Goal: Information Seeking & Learning: Check status

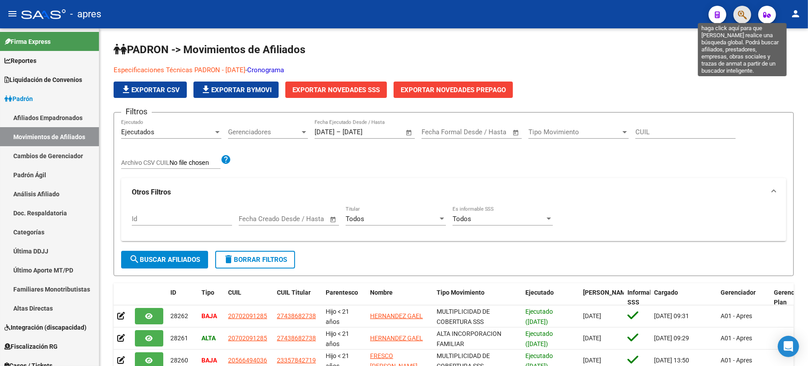
click at [744, 18] on icon "button" at bounding box center [742, 15] width 9 height 10
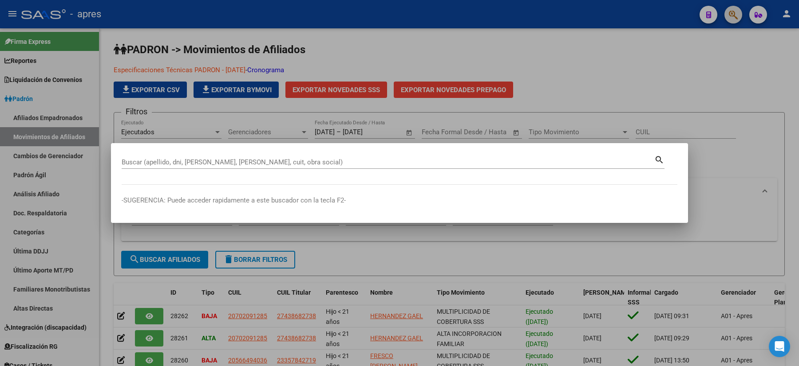
click at [724, 6] on button "button" at bounding box center [733, 15] width 18 height 18
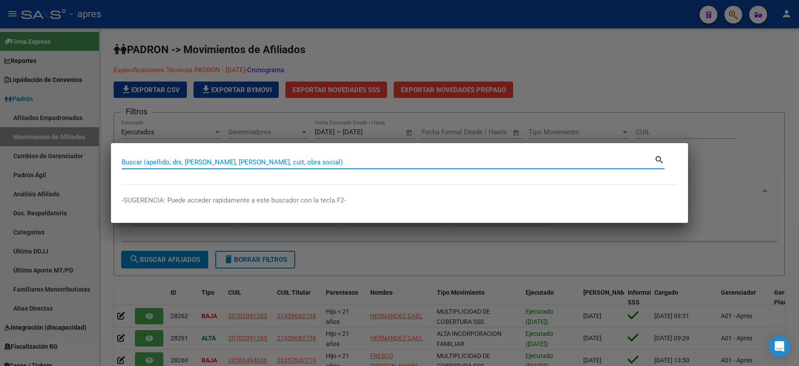
paste input "33802402"
type input "33802402"
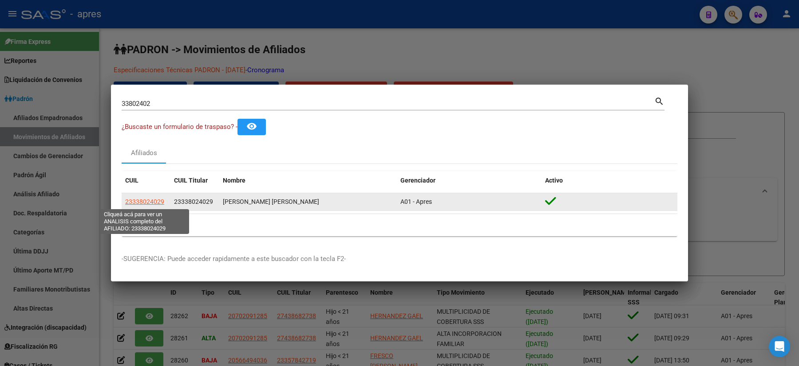
click at [148, 201] on span "23338024029" at bounding box center [144, 201] width 39 height 7
type textarea "23338024029"
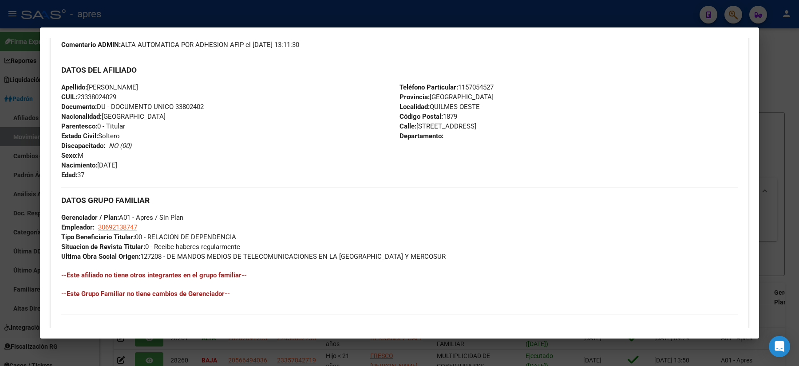
scroll to position [334, 0]
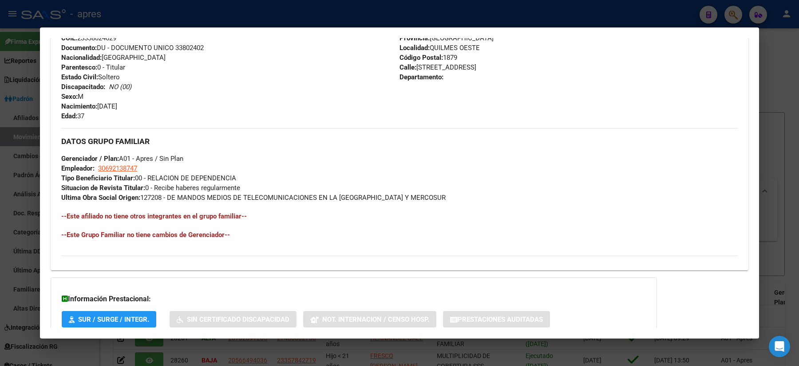
drag, startPoint x: 164, startPoint y: 203, endPoint x: 263, endPoint y: 199, distance: 99.5
click at [263, 199] on div "DATOS GRUPO FAMILIAR Gerenciador / Plan: A01 - Apres / Sin Plan Empleador: 3069…" at bounding box center [399, 188] width 676 height 121
click at [212, 194] on span "Ultima Obra Social Origen: 127208 - DE MANDOS MEDIOS DE TELECOMUNICACIONES EN L…" at bounding box center [253, 198] width 384 height 8
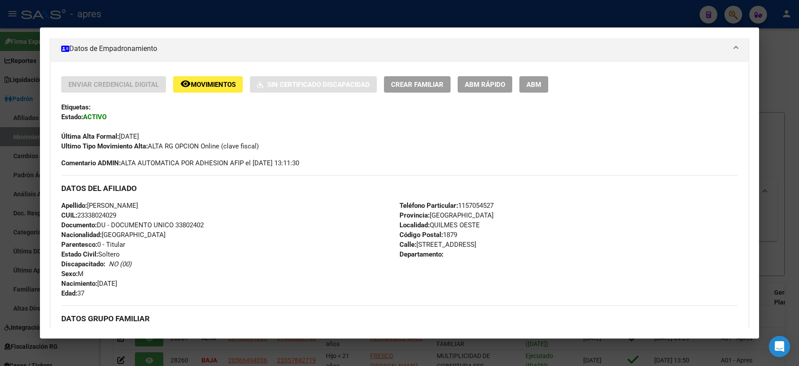
scroll to position [39, 0]
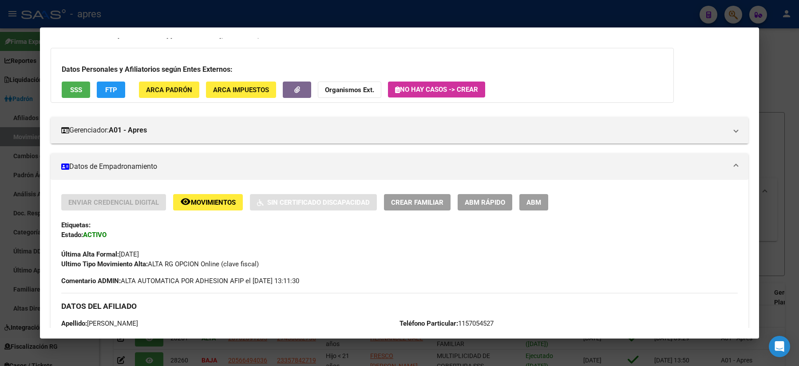
click at [73, 86] on span "SSS" at bounding box center [76, 90] width 12 height 8
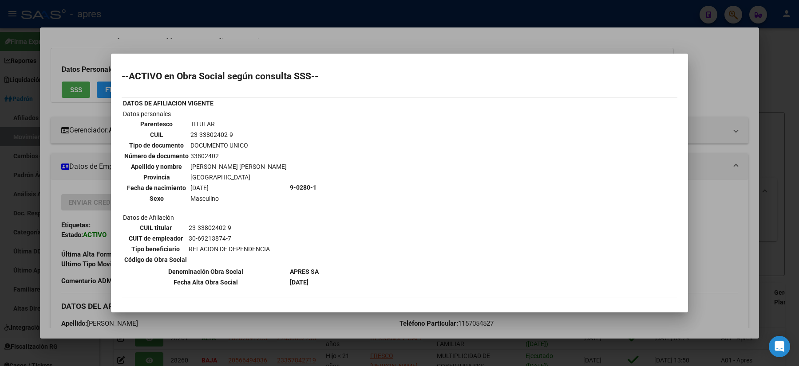
scroll to position [59, 0]
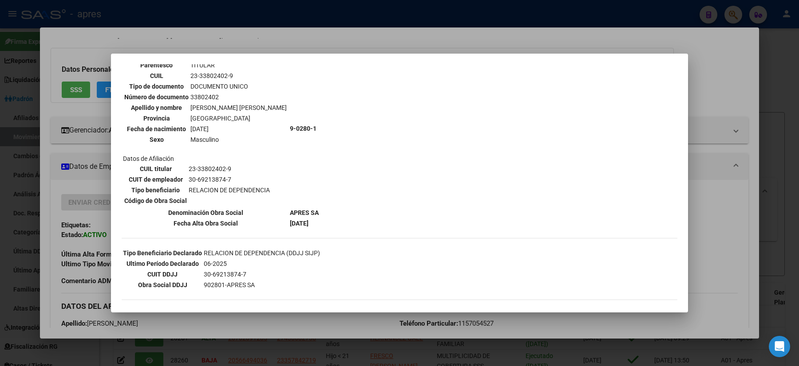
click at [15, 219] on div at bounding box center [399, 183] width 799 height 366
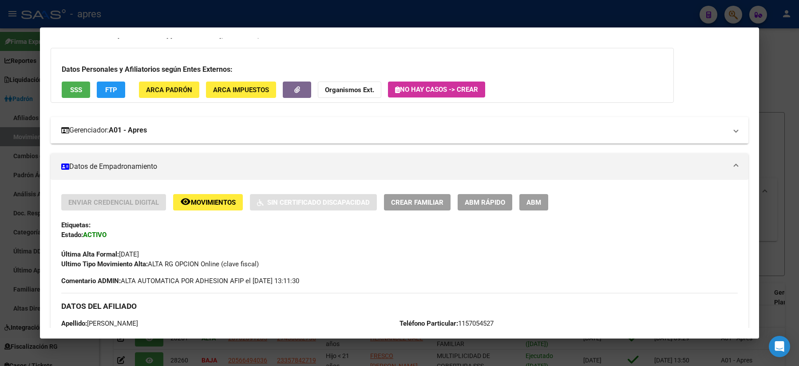
scroll to position [0, 0]
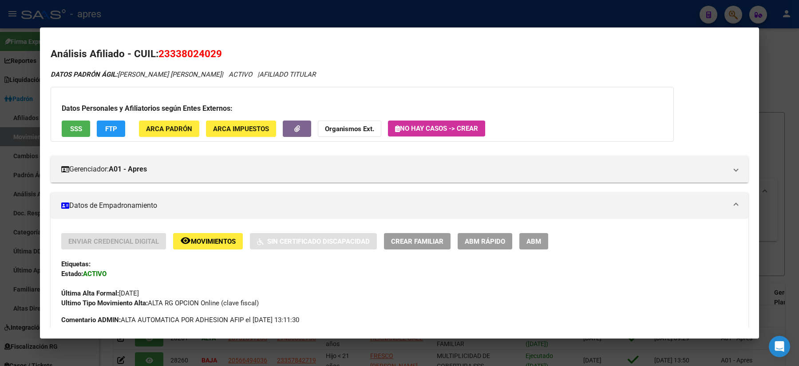
drag, startPoint x: 229, startPoint y: 57, endPoint x: 159, endPoint y: 56, distance: 70.1
click at [159, 56] on h2 "Análisis Afiliado - CUIL: 23338024029" at bounding box center [399, 54] width 697 height 15
copy span "23338024029"
click at [0, 241] on div at bounding box center [399, 183] width 799 height 366
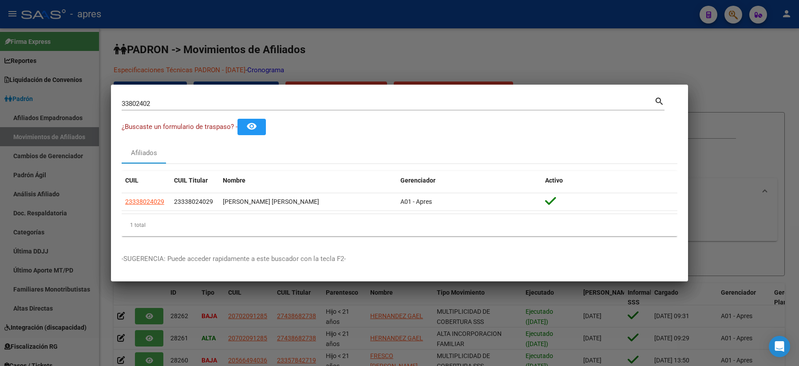
drag, startPoint x: 193, startPoint y: 93, endPoint x: 184, endPoint y: 98, distance: 11.3
click at [185, 96] on mat-dialog-container "33802402 Buscar (apellido, dni, cuil, nro traspaso, cuit, obra social) search ¿…" at bounding box center [399, 183] width 577 height 197
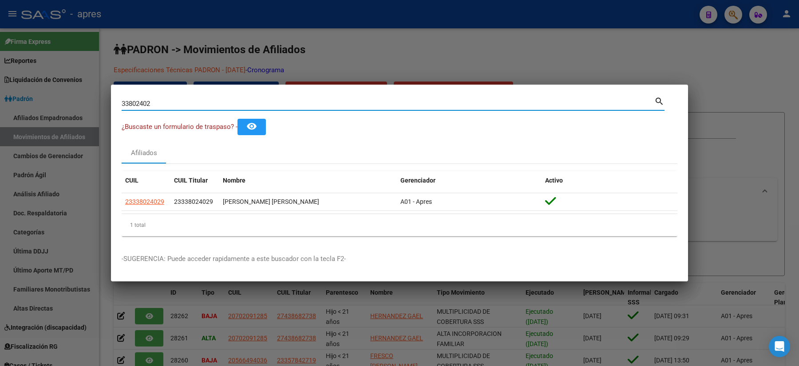
drag, startPoint x: 171, startPoint y: 103, endPoint x: 75, endPoint y: 94, distance: 96.2
click at [82, 98] on div "33802402 Buscar (apellido, dni, cuil, nro traspaso, cuit, obra social) search ¿…" at bounding box center [399, 183] width 799 height 366
paste input "94243556"
type input "94243556"
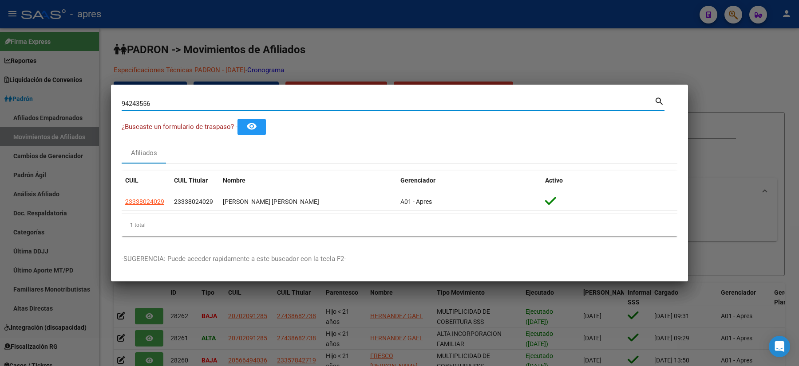
type input "94243556"
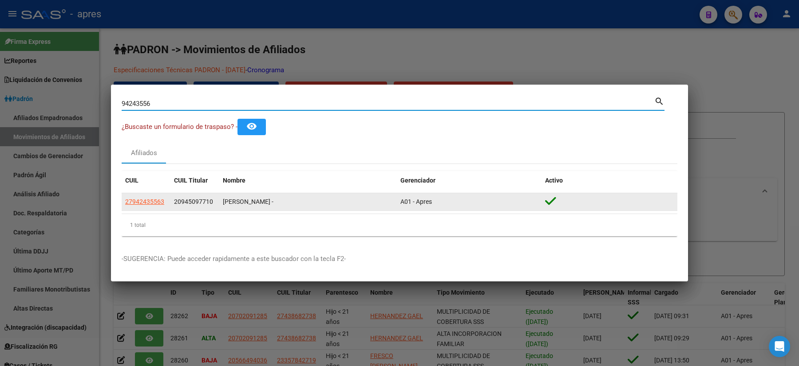
click at [213, 197] on div "20945097710" at bounding box center [195, 202] width 42 height 10
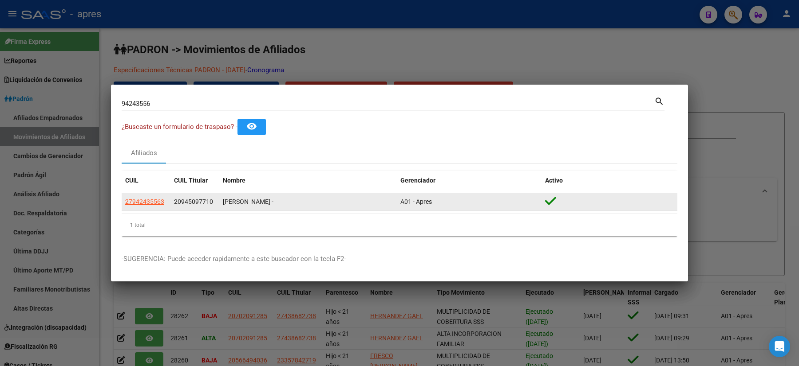
click at [155, 204] on span "27942435563" at bounding box center [144, 201] width 39 height 7
type textarea "27942435563"
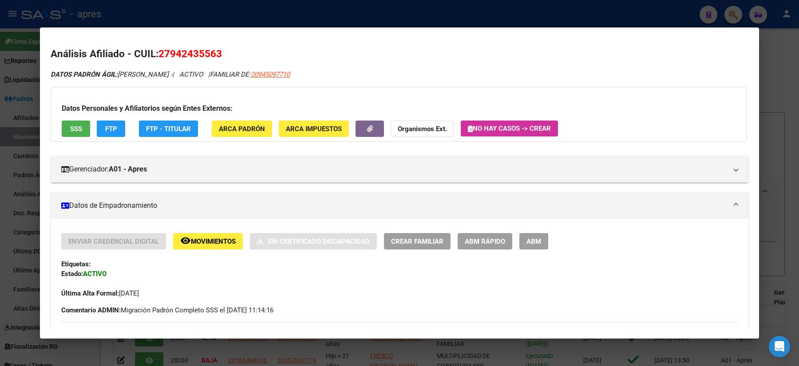
drag, startPoint x: 230, startPoint y: 50, endPoint x: 160, endPoint y: 56, distance: 70.3
click at [160, 56] on h2 "Análisis Afiliado - CUIL: 27942435563" at bounding box center [399, 54] width 697 height 15
copy span "27942435563"
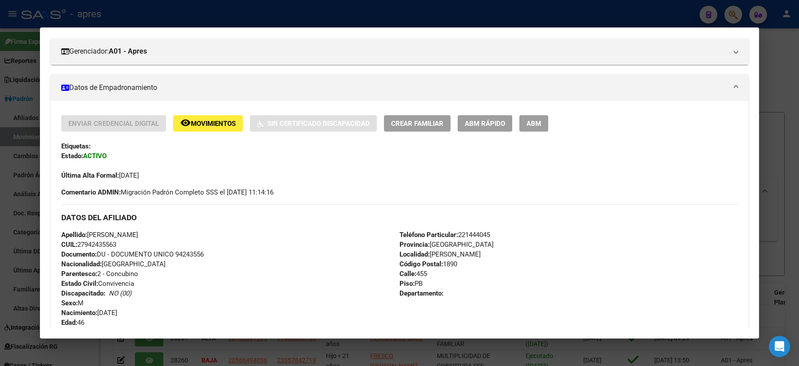
click at [16, 203] on div at bounding box center [399, 183] width 799 height 366
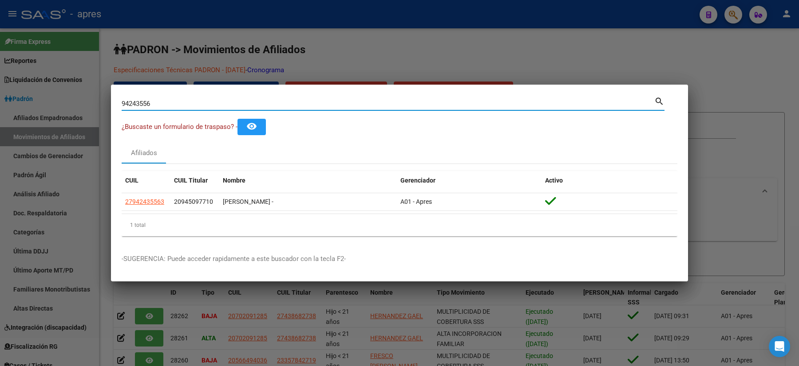
drag, startPoint x: 196, startPoint y: 99, endPoint x: 62, endPoint y: 115, distance: 134.9
click at [62, 115] on div "94243556 Buscar (apellido, dni, cuil, nro traspaso, cuit, obra social) search ¿…" at bounding box center [399, 183] width 799 height 366
paste input "45910311"
type input "45910311"
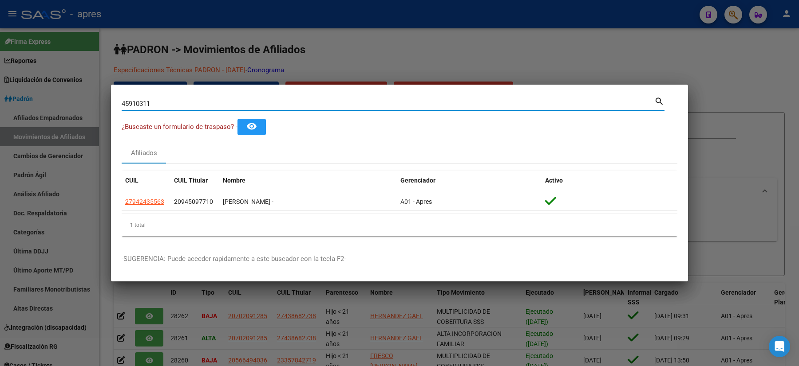
type input "45910311"
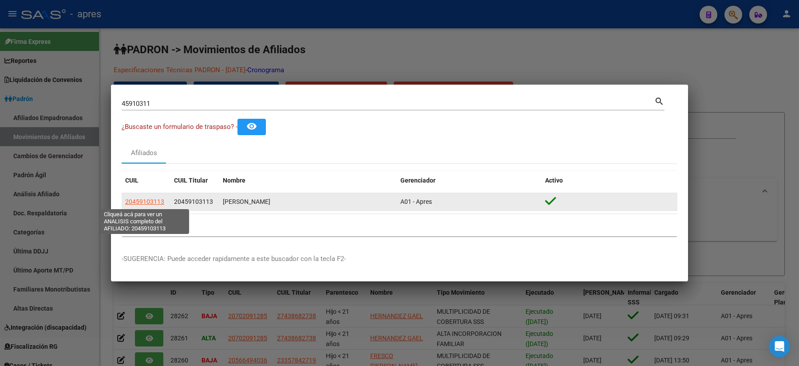
click at [147, 205] on span "20459103113" at bounding box center [144, 201] width 39 height 7
type textarea "20459103113"
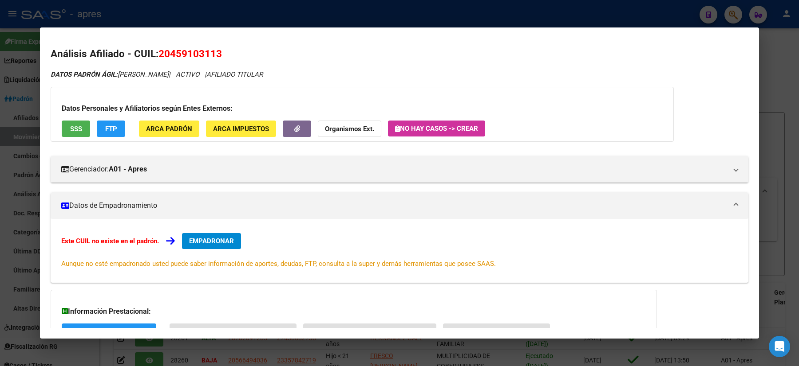
scroll to position [71, 0]
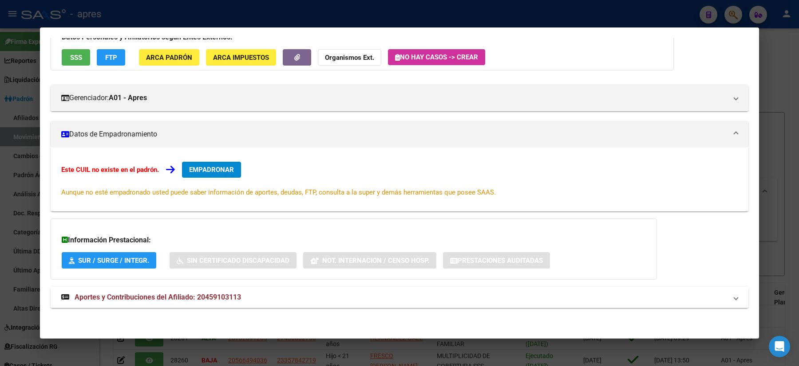
click at [210, 290] on mat-expansion-panel-header "Aportes y Contribuciones del Afiliado: 20459103113" at bounding box center [399, 297] width 697 height 21
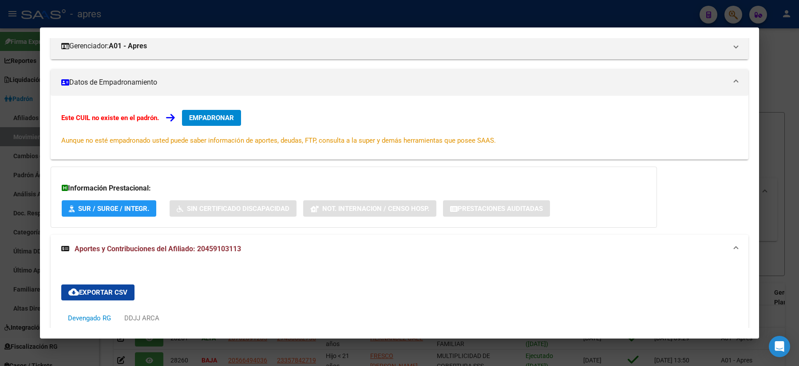
scroll to position [350, 0]
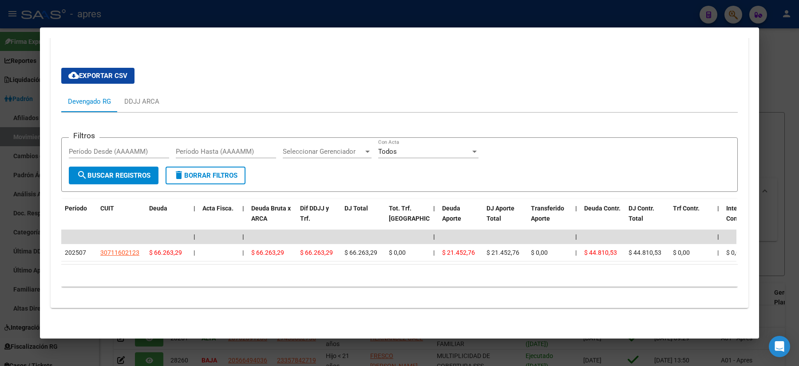
drag, startPoint x: 398, startPoint y: 244, endPoint x: 343, endPoint y: 252, distance: 55.2
click at [343, 256] on datatable-selection "| | | | | | | | | | | | | 202507 30711602123 $ 66.263,29 | | $ 66.263,29 $ 66.2…" at bounding box center [398, 260] width 675 height 8
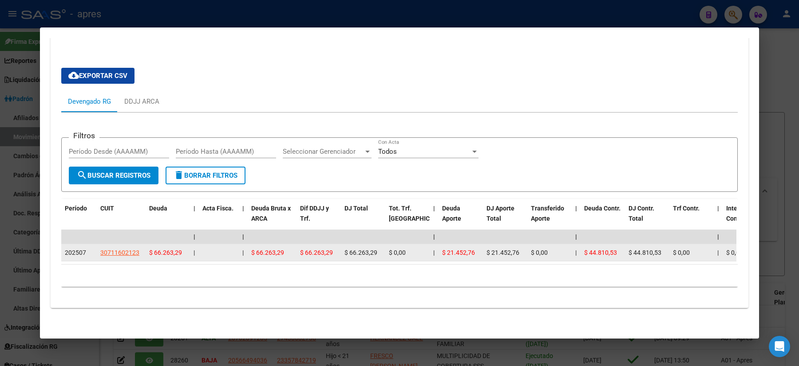
click at [347, 249] on span "$ 66.263,29" at bounding box center [360, 252] width 33 height 7
drag, startPoint x: 346, startPoint y: 242, endPoint x: 355, endPoint y: 251, distance: 12.2
click at [355, 251] on datatable-body-cell "$ 66.263,29" at bounding box center [363, 252] width 44 height 17
click at [357, 249] on span "$ 66.263,29" at bounding box center [360, 252] width 33 height 7
click at [366, 248] on div "$ 66.263,29" at bounding box center [362, 253] width 37 height 10
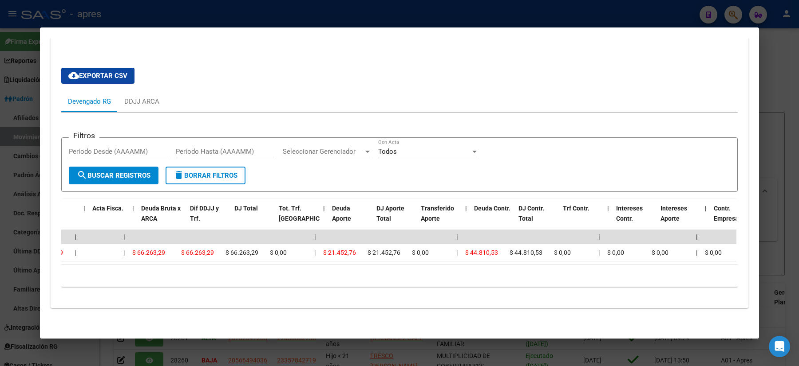
scroll to position [0, 0]
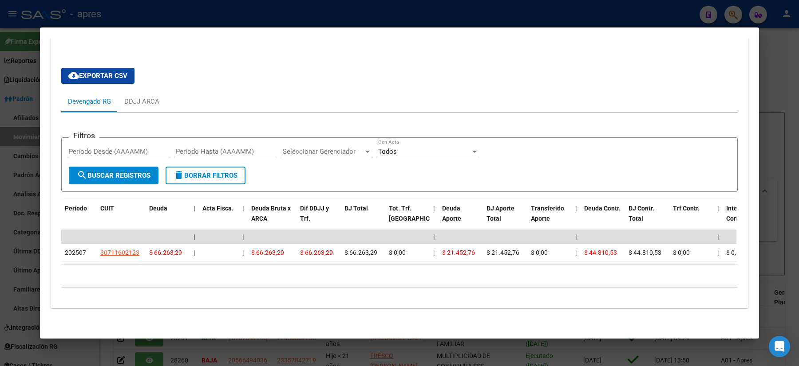
click at [55, 199] on div "cloud_download Exportar CSV Devengado RG DDJJ ARCA Filtros Período Desde (AAAAM…" at bounding box center [399, 181] width 697 height 240
click at [13, 206] on div at bounding box center [399, 183] width 799 height 366
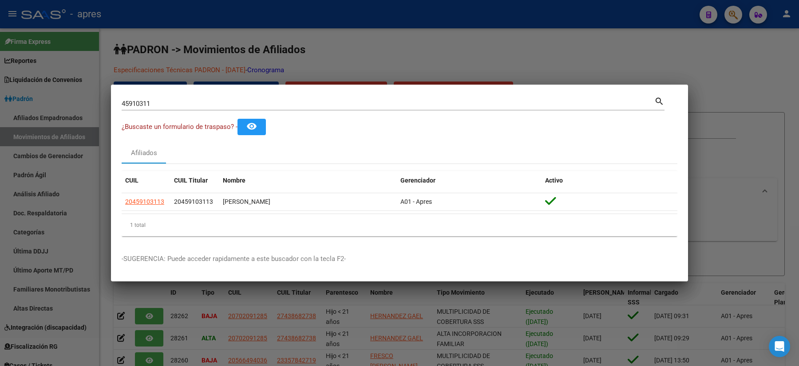
click at [2, 126] on div at bounding box center [399, 183] width 799 height 366
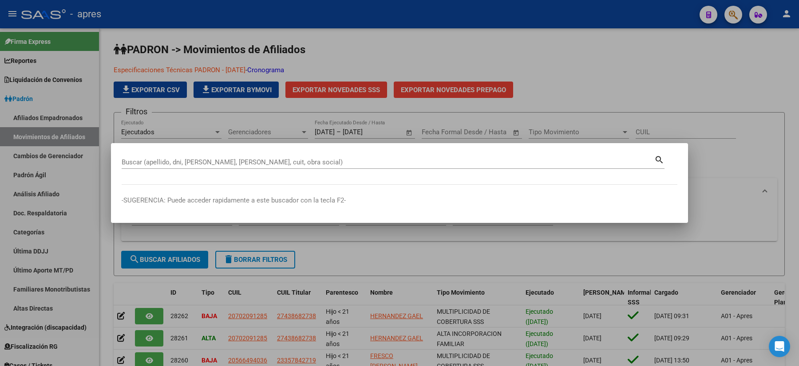
click at [163, 162] on input "Buscar (apellido, dni, [PERSON_NAME], [PERSON_NAME], cuit, obra social)" at bounding box center [388, 162] width 532 height 8
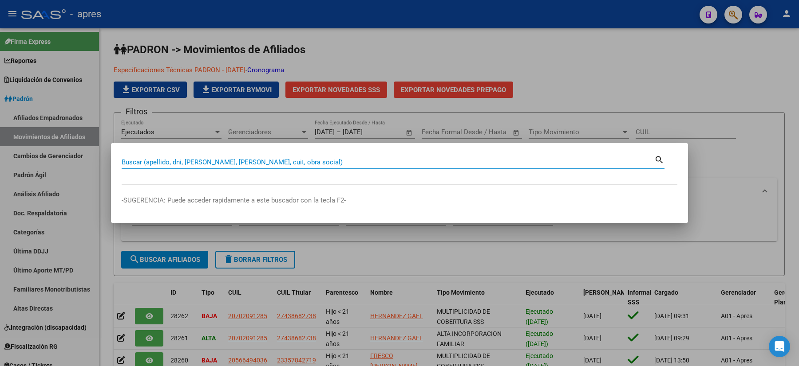
paste input "27565514801"
type input "27565514801"
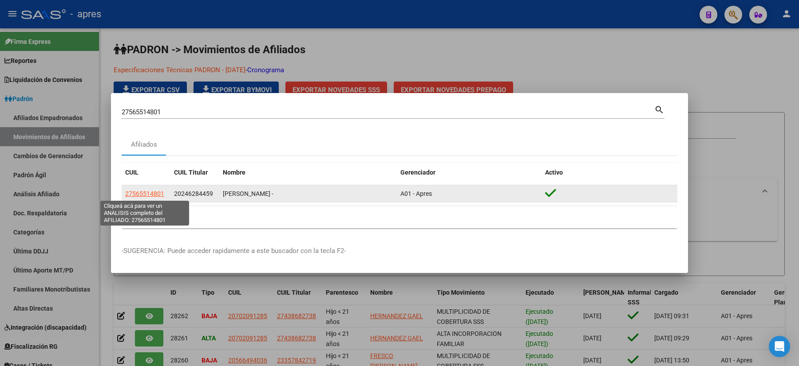
click at [152, 194] on span "27565514801" at bounding box center [144, 193] width 39 height 7
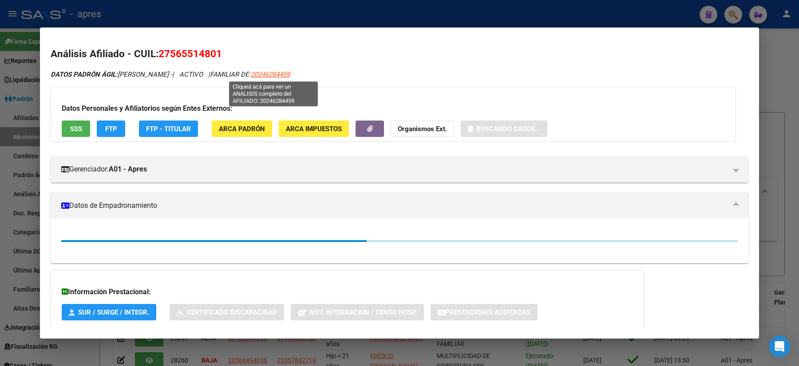
click at [278, 74] on span "20246284459" at bounding box center [270, 75] width 39 height 8
type textarea "20246284459"
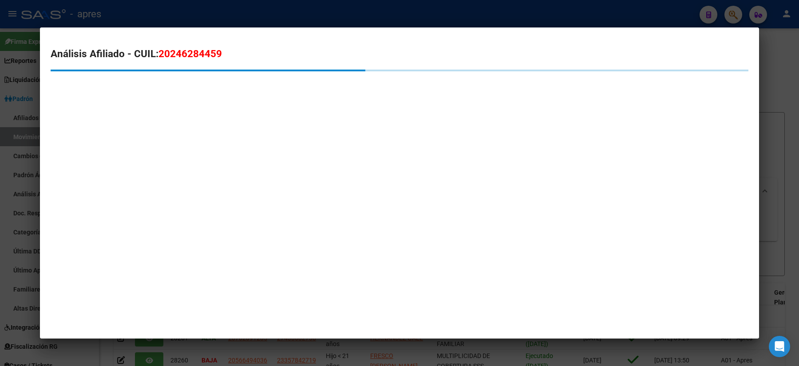
drag, startPoint x: 169, startPoint y: 54, endPoint x: 215, endPoint y: 51, distance: 45.7
click at [215, 51] on span "20246284459" at bounding box center [189, 54] width 63 height 12
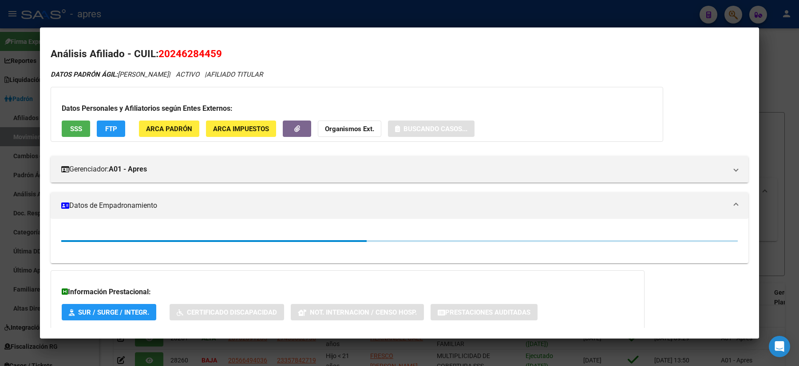
click at [0, 182] on div at bounding box center [399, 183] width 799 height 366
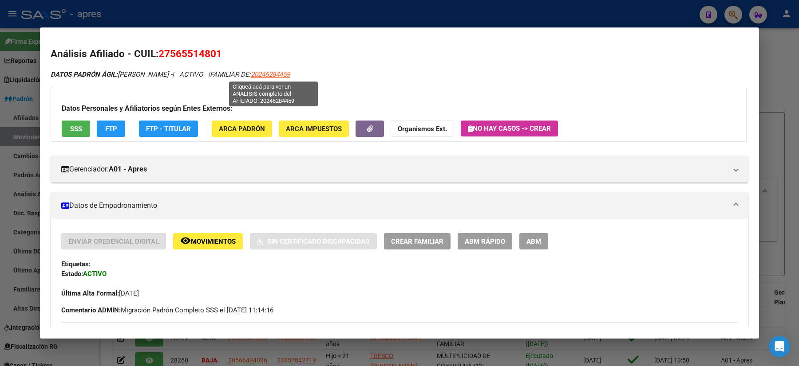
drag, startPoint x: 264, startPoint y: 73, endPoint x: 273, endPoint y: 75, distance: 9.9
click at [273, 75] on span "20246284459" at bounding box center [270, 75] width 39 height 8
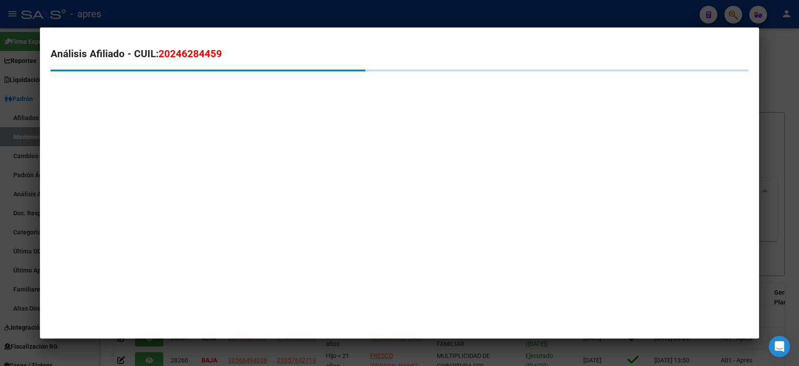
drag, startPoint x: 228, startPoint y: 52, endPoint x: 160, endPoint y: 50, distance: 68.4
click at [160, 50] on h2 "Análisis Afiliado - CUIL: 20246284459" at bounding box center [399, 54] width 697 height 15
copy span "20246284459"
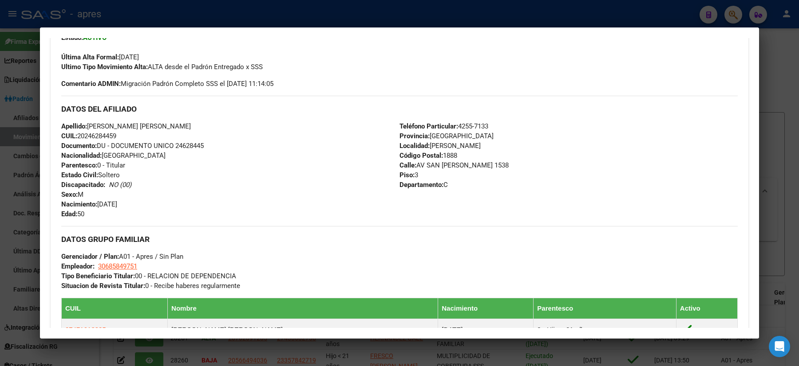
scroll to position [355, 0]
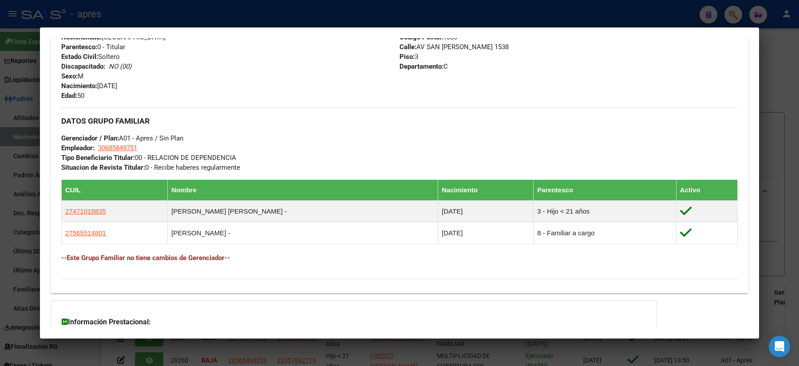
click at [0, 248] on div at bounding box center [399, 183] width 799 height 366
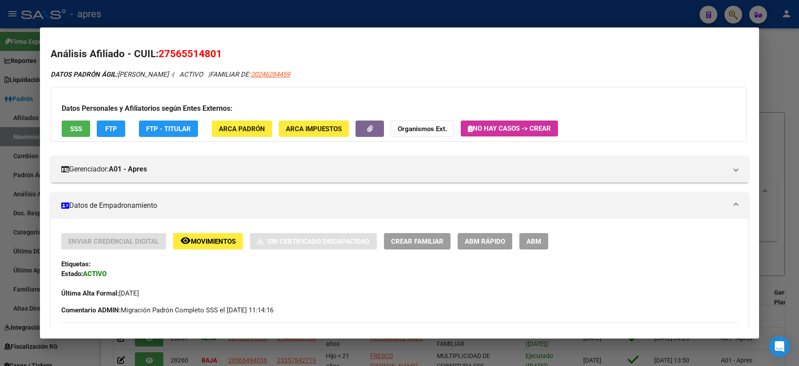
click at [0, 198] on div at bounding box center [399, 183] width 799 height 366
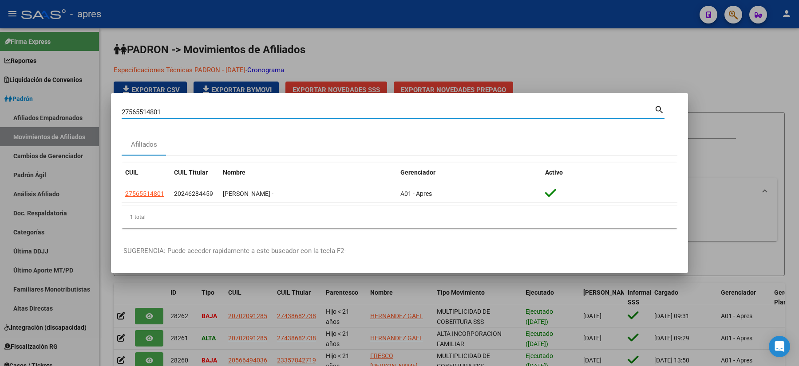
drag, startPoint x: 165, startPoint y: 111, endPoint x: 80, endPoint y: 117, distance: 85.8
click at [84, 118] on div "27565514801 Buscar (apellido, dni, cuil, nro traspaso, cuit, obra social) searc…" at bounding box center [399, 183] width 799 height 366
paste input "41387447"
type input "41387447"
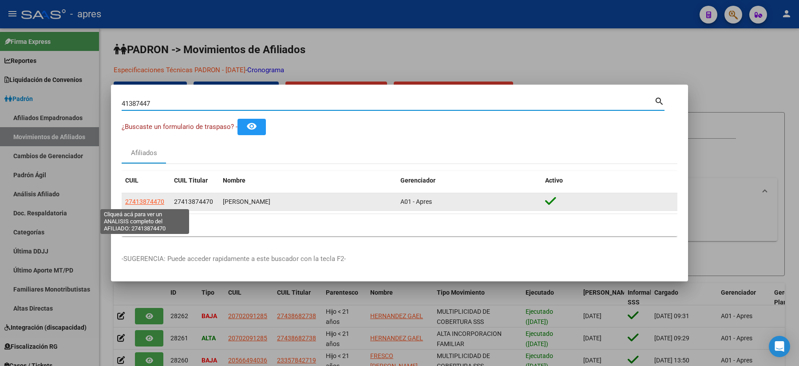
click at [139, 203] on span "27413874470" at bounding box center [144, 201] width 39 height 7
type textarea "27413874470"
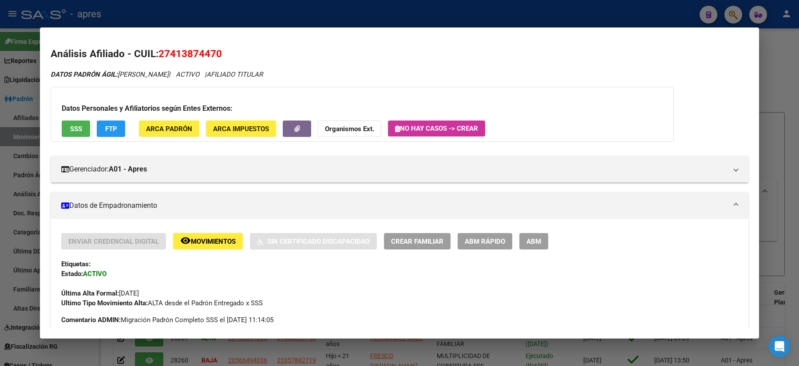
drag, startPoint x: 168, startPoint y: 57, endPoint x: 214, endPoint y: 58, distance: 46.1
click at [214, 58] on span "27413874470" at bounding box center [189, 54] width 63 height 12
copy span "41387447"
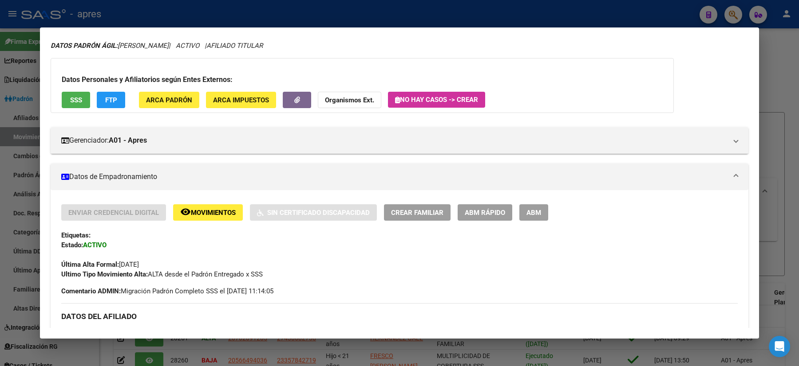
scroll to position [0, 0]
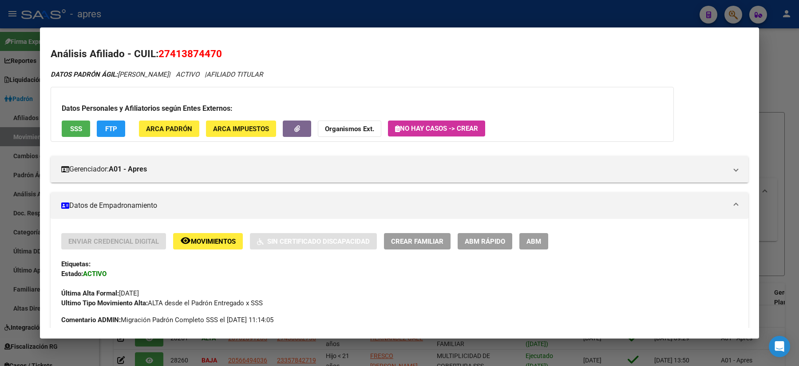
copy span "41387447"
click at [1, 187] on div at bounding box center [399, 183] width 799 height 366
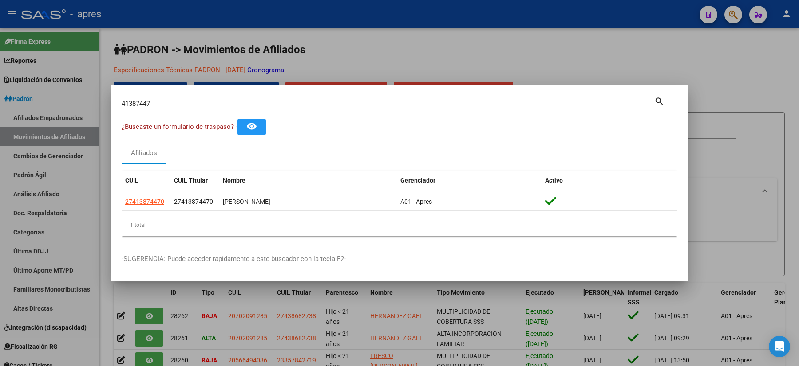
drag, startPoint x: 190, startPoint y: 106, endPoint x: 65, endPoint y: 96, distance: 125.9
click at [91, 110] on div "41387447 Buscar (apellido, dni, cuil, nro traspaso, cuit, obra social) search ¿…" at bounding box center [399, 183] width 799 height 366
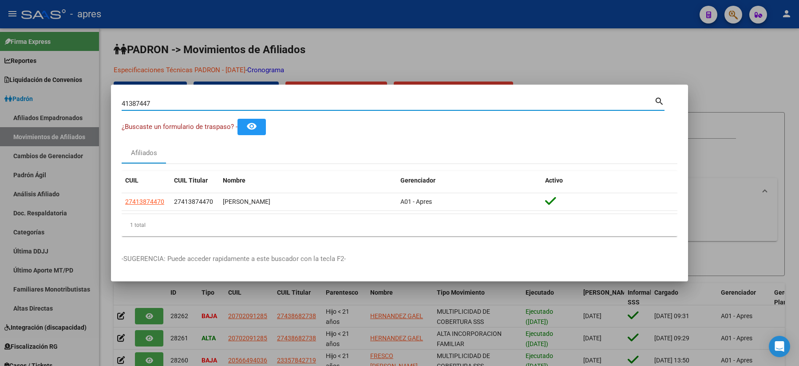
paste input "36375926"
type input "36375926"
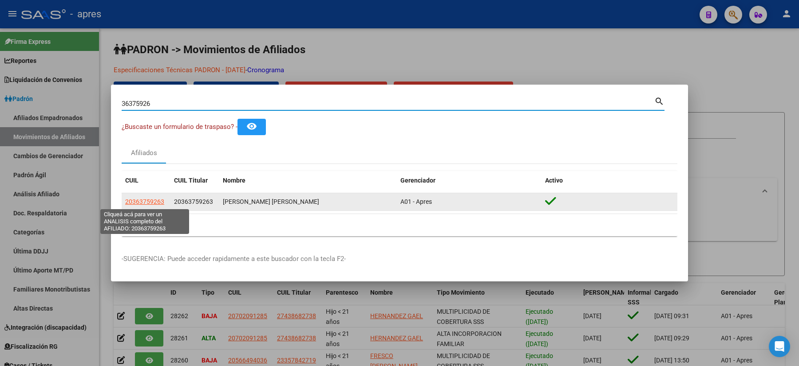
click at [155, 201] on span "20363759263" at bounding box center [144, 201] width 39 height 7
type textarea "20363759263"
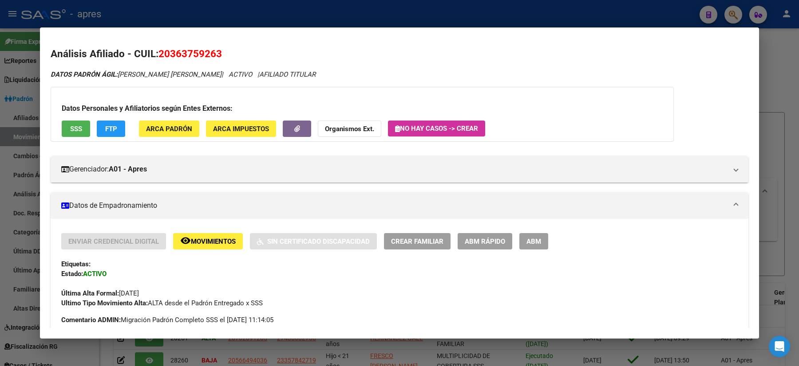
drag, startPoint x: 158, startPoint y: 52, endPoint x: 158, endPoint y: 45, distance: 6.7
click at [158, 45] on mat-dialog-content "Análisis Afiliado - CUIL: 20363759263 DATOS PADRÓN ÁGIL: [PERSON_NAME] [PERSON_…" at bounding box center [399, 183] width 719 height 290
copy span "20363759263"
click at [0, 185] on div at bounding box center [399, 183] width 799 height 366
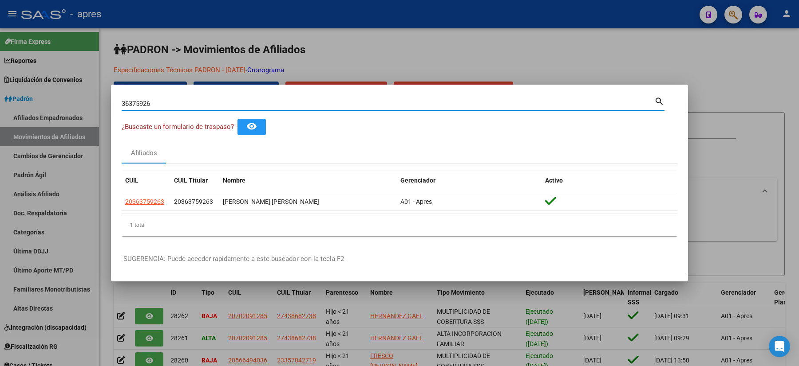
drag, startPoint x: 157, startPoint y: 100, endPoint x: 56, endPoint y: 109, distance: 101.5
click at [56, 109] on div "36375926 Buscar (apellido, dni, cuil, nro traspaso, cuit, obra social) search ¿…" at bounding box center [399, 183] width 799 height 366
paste input "8201420"
type input "38201420"
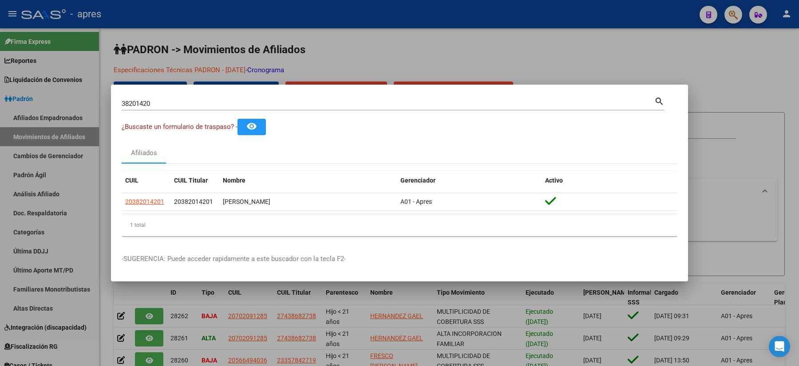
drag, startPoint x: 147, startPoint y: 98, endPoint x: 124, endPoint y: 96, distance: 23.2
click at [98, 96] on div "38201420 Buscar (apellido, dni, cuil, nro traspaso, cuit, obra social) search ¿…" at bounding box center [399, 183] width 799 height 366
drag, startPoint x: 159, startPoint y: 103, endPoint x: 86, endPoint y: 91, distance: 73.8
click at [96, 93] on div "38201420 Buscar (apellido, dni, cuil, nro traspaso, cuit, obra social) search ¿…" at bounding box center [399, 183] width 799 height 366
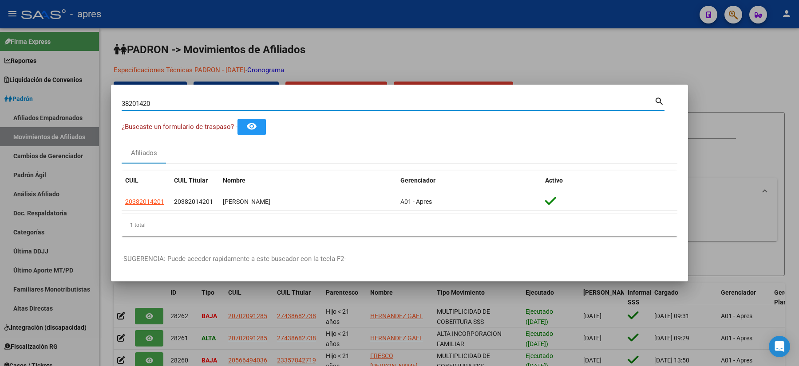
paste input "20430514742"
type input "20430514742"
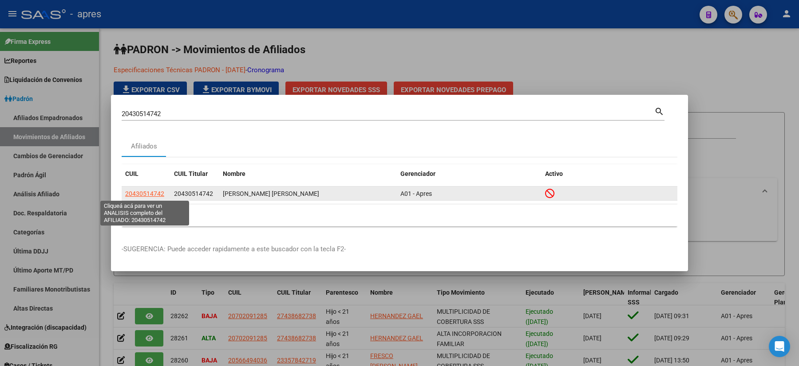
click at [136, 193] on span "20430514742" at bounding box center [144, 193] width 39 height 7
type textarea "20430514742"
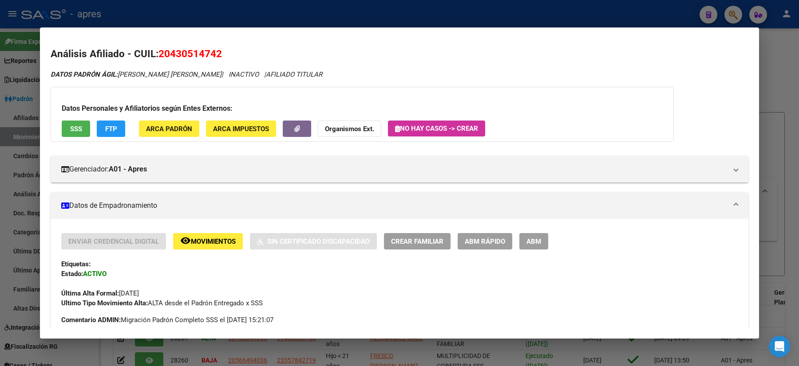
click at [0, 161] on div at bounding box center [399, 183] width 799 height 366
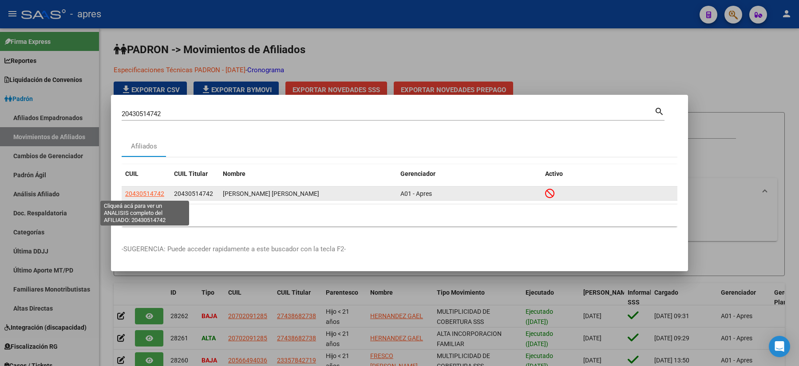
click at [144, 196] on span "20430514742" at bounding box center [144, 193] width 39 height 7
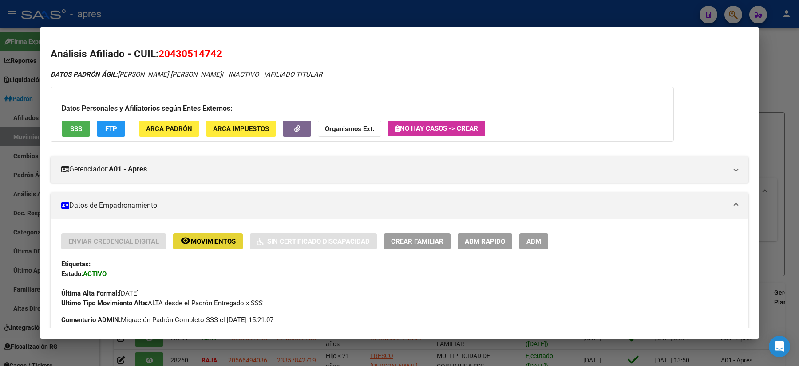
click at [197, 244] on span "Movimientos" at bounding box center [213, 242] width 45 height 8
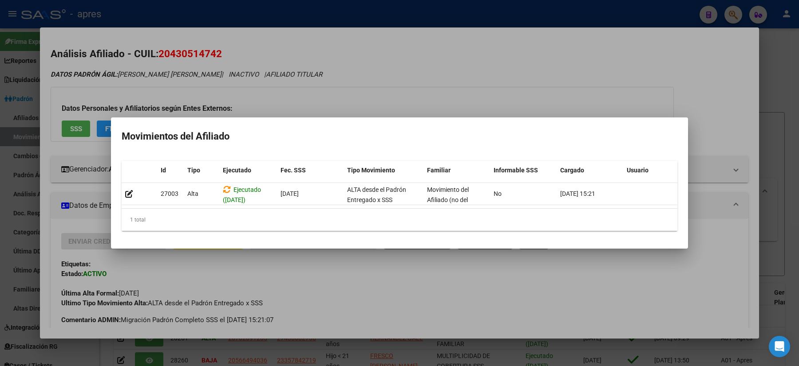
click at [52, 236] on div at bounding box center [399, 183] width 799 height 366
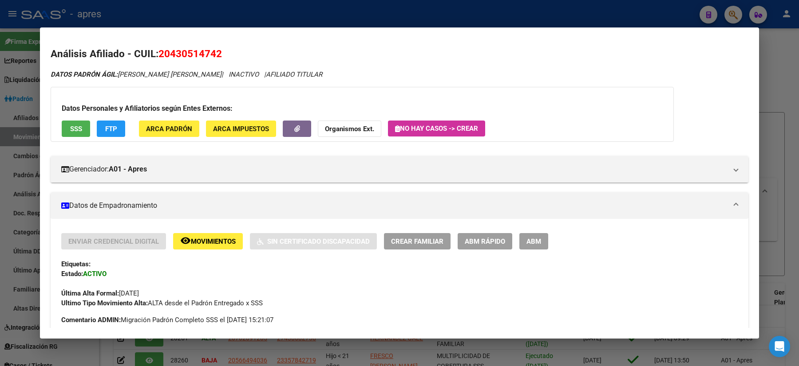
drag, startPoint x: 197, startPoint y: 73, endPoint x: 232, endPoint y: 74, distance: 35.5
click at [232, 74] on icon "DATOS PADRÓN ÁGIL: [PERSON_NAME] [PERSON_NAME] | INACTIVO | AFILIADO TITULAR" at bounding box center [187, 75] width 272 height 8
click at [83, 275] on strong "ACTIVO" at bounding box center [95, 274] width 24 height 8
drag, startPoint x: 80, startPoint y: 267, endPoint x: 103, endPoint y: 271, distance: 23.3
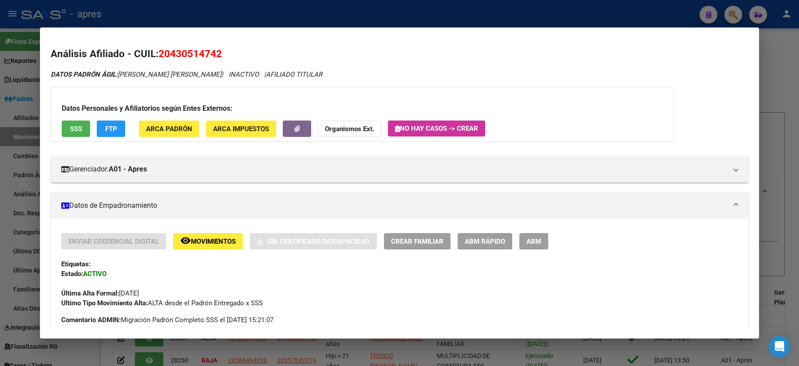
click at [103, 271] on div "Enviar Credencial Digital remove_red_eye Movimientos Sin Certificado Discapacid…" at bounding box center [399, 270] width 676 height 75
drag, startPoint x: 194, startPoint y: 70, endPoint x: 224, endPoint y: 75, distance: 30.1
click at [224, 75] on icon "DATOS PADRÓN ÁGIL: [PERSON_NAME] [PERSON_NAME] | INACTIVO | AFILIADO TITULAR" at bounding box center [187, 75] width 272 height 8
drag, startPoint x: 56, startPoint y: 75, endPoint x: 161, endPoint y: 79, distance: 105.6
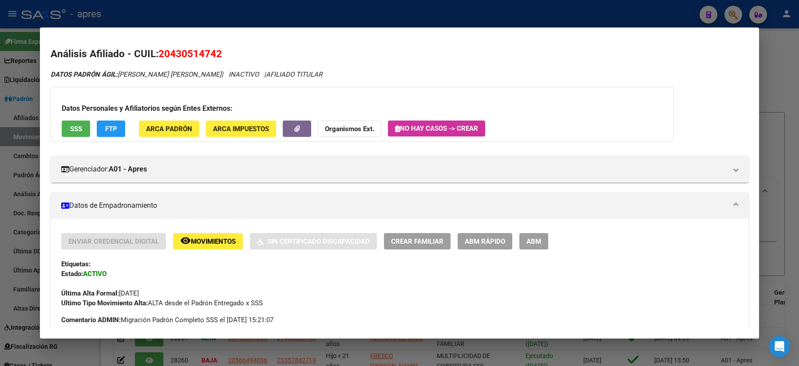
click at [174, 75] on span "DATOS PADRÓN ÁGIL: [PERSON_NAME] [PERSON_NAME]" at bounding box center [136, 75] width 171 height 8
click at [96, 274] on strong "ACTIVO" at bounding box center [95, 274] width 24 height 8
click at [98, 130] on button "FTP" at bounding box center [111, 129] width 28 height 16
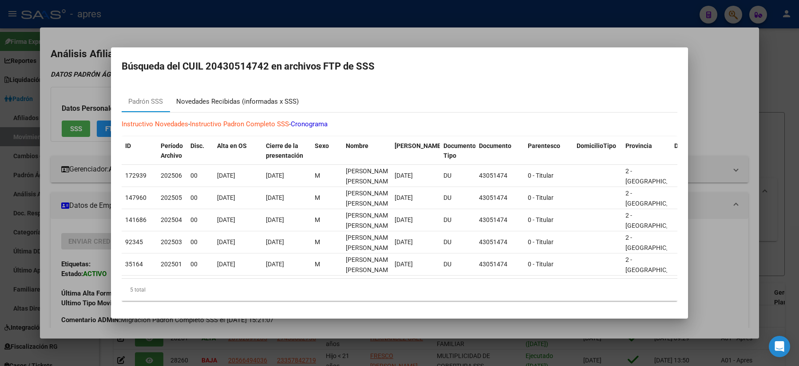
click at [232, 98] on div "Novedades Recibidas (informadas x SSS)" at bounding box center [237, 102] width 122 height 10
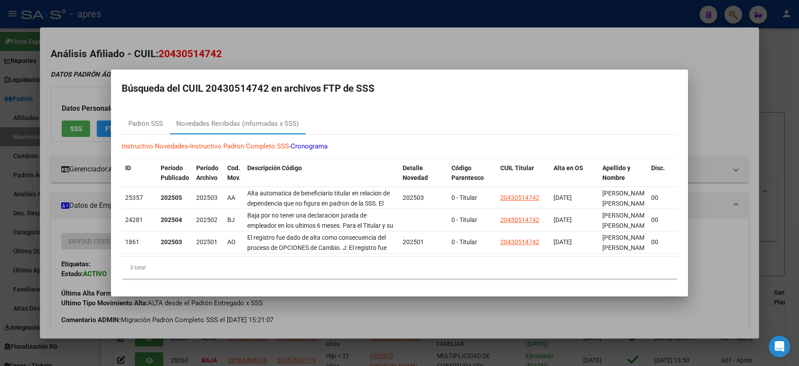
click at [83, 142] on div at bounding box center [399, 183] width 799 height 366
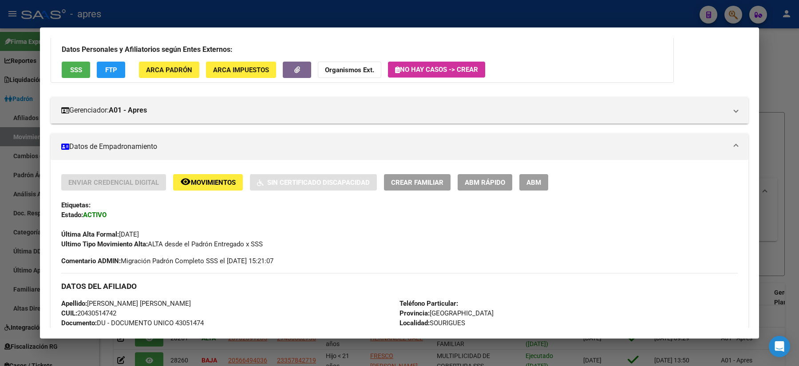
scroll to position [118, 0]
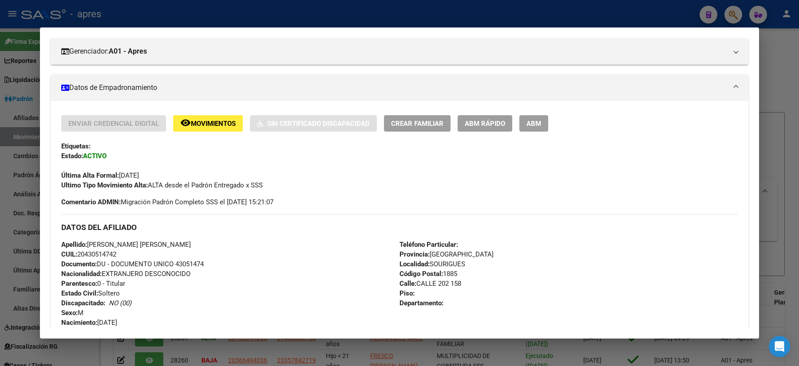
click at [248, 201] on span "Comentario ADMIN: Migración Padrón Completo SSS el [DATE] 15:21:07" at bounding box center [167, 202] width 212 height 10
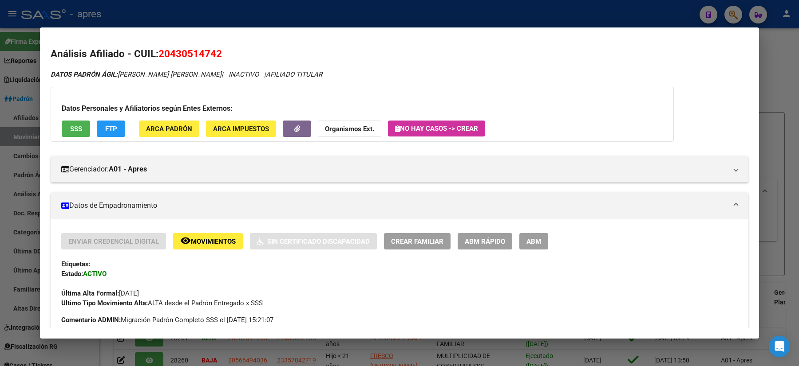
click at [6, 176] on div at bounding box center [399, 183] width 799 height 366
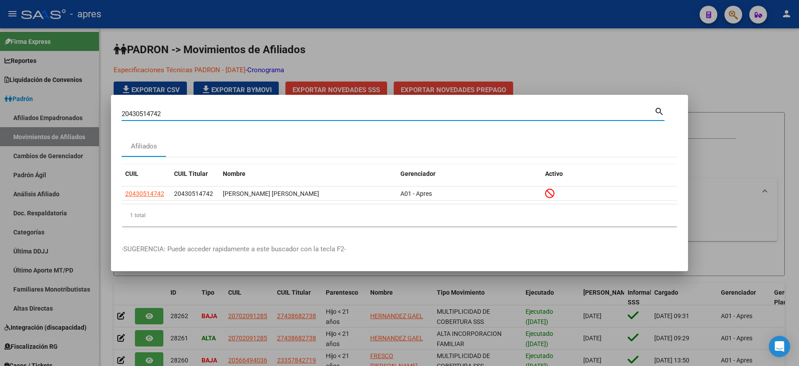
drag, startPoint x: 181, startPoint y: 116, endPoint x: 15, endPoint y: 123, distance: 166.5
click at [66, 121] on div "20430514742 Buscar (apellido, dni, cuil, nro traspaso, cuit, obra social) searc…" at bounding box center [399, 183] width 799 height 366
paste input "7403019033"
type input "27403019033"
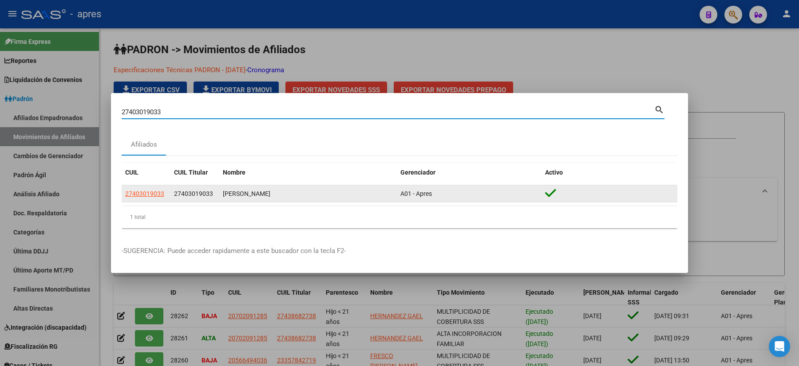
click at [146, 189] on app-link-go-to "27403019033" at bounding box center [144, 194] width 39 height 10
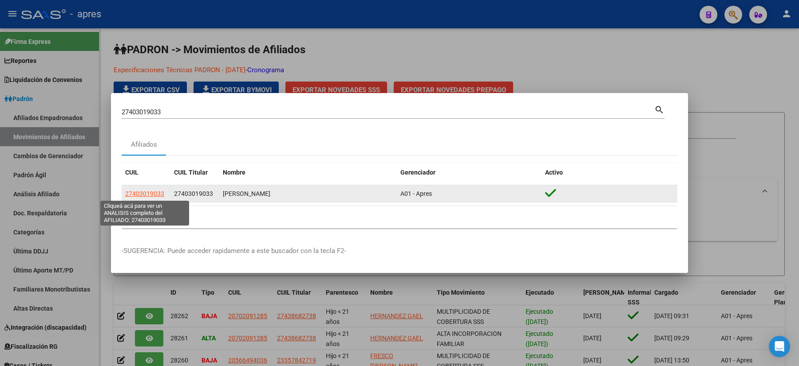
click at [134, 194] on span "27403019033" at bounding box center [144, 193] width 39 height 7
type textarea "27403019033"
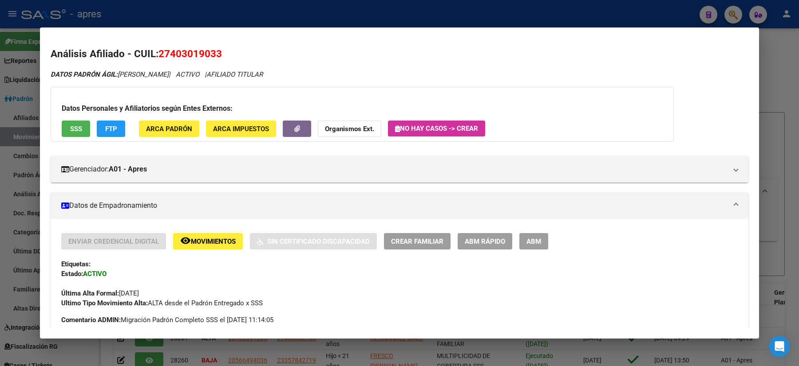
drag, startPoint x: 0, startPoint y: 188, endPoint x: 91, endPoint y: 151, distance: 97.9
click at [0, 191] on div at bounding box center [399, 183] width 799 height 366
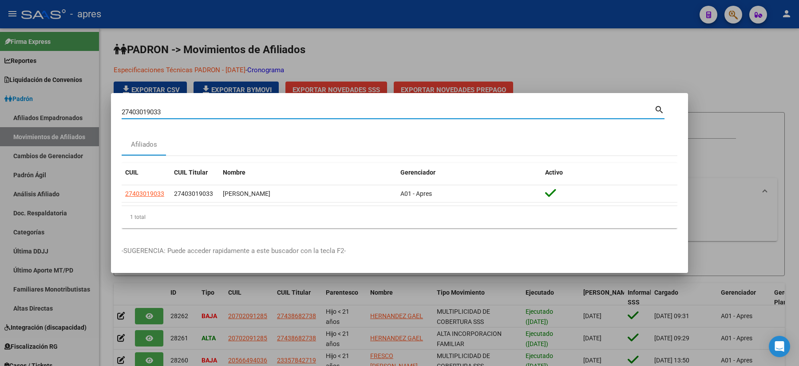
drag, startPoint x: 172, startPoint y: 110, endPoint x: 67, endPoint y: 106, distance: 105.7
click at [68, 107] on div "27403019033 Buscar (apellido, dni, cuil, nro traspaso, cuit, obra social) searc…" at bounding box center [399, 183] width 799 height 366
paste input "43898086"
type input "43898086"
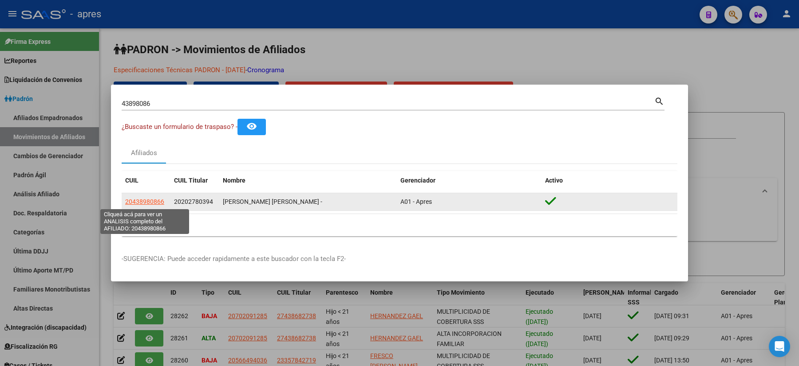
click at [139, 205] on span "20438980866" at bounding box center [144, 201] width 39 height 7
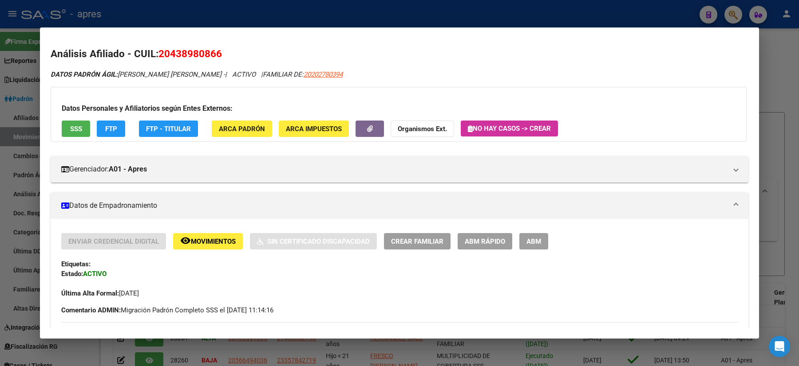
click at [303, 71] on span "20202780394" at bounding box center [322, 75] width 39 height 8
type textarea "20202780394"
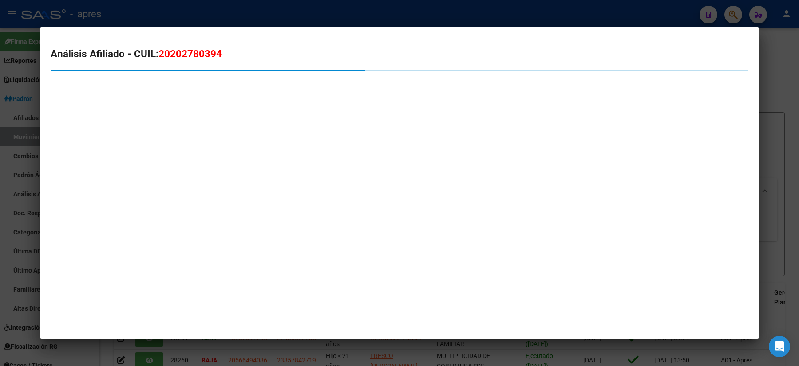
click at [234, 43] on mat-dialog-content "Análisis Afiliado - CUIL: 20202780394" at bounding box center [399, 73] width 719 height 71
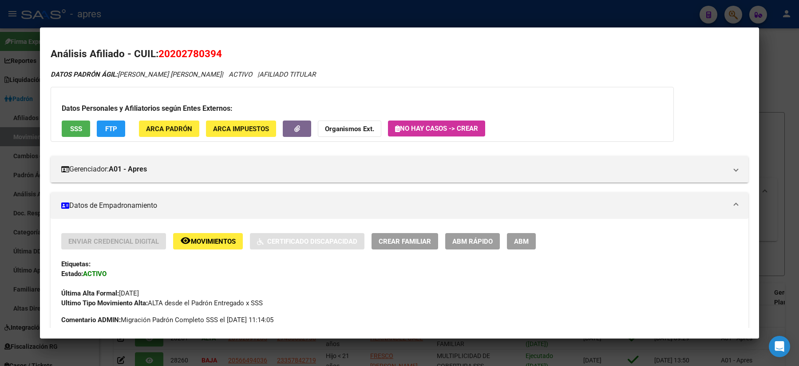
drag, startPoint x: 244, startPoint y: 52, endPoint x: 159, endPoint y: 50, distance: 84.8
click at [159, 50] on h2 "Análisis Afiliado - CUIL: 20202780394" at bounding box center [399, 54] width 697 height 15
copy span "20202780394"
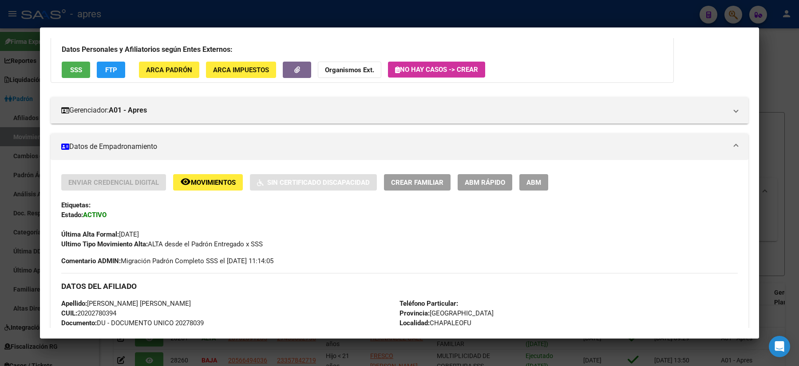
click at [0, 224] on div at bounding box center [399, 183] width 799 height 366
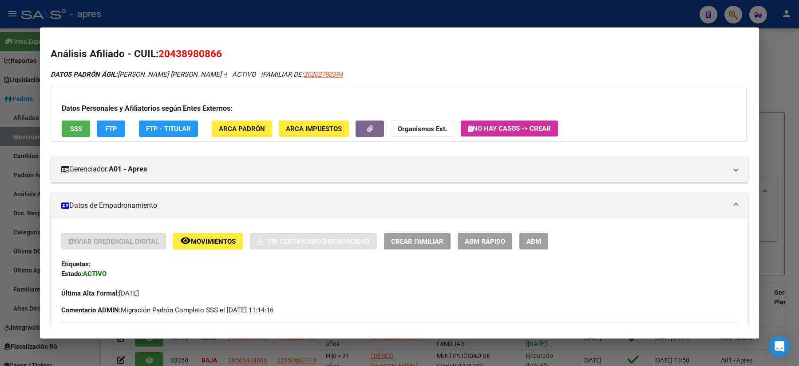
click at [0, 150] on div at bounding box center [399, 183] width 799 height 366
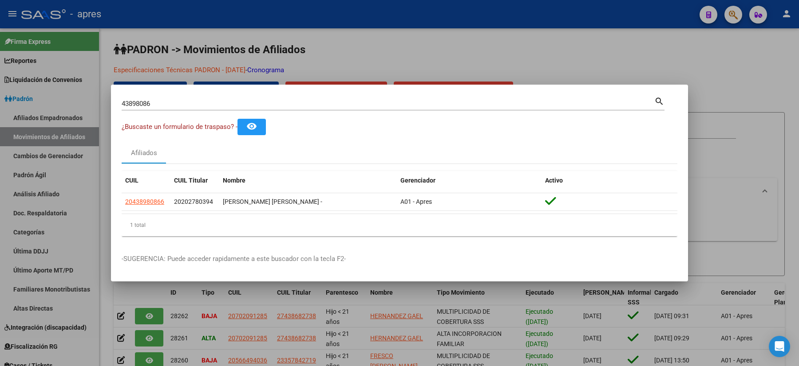
drag, startPoint x: 176, startPoint y: 106, endPoint x: 61, endPoint y: 104, distance: 114.5
click at [70, 105] on div "43898086 Buscar (apellido, dni, cuil, nro traspaso, cuit, obra social) search ¿…" at bounding box center [399, 183] width 799 height 366
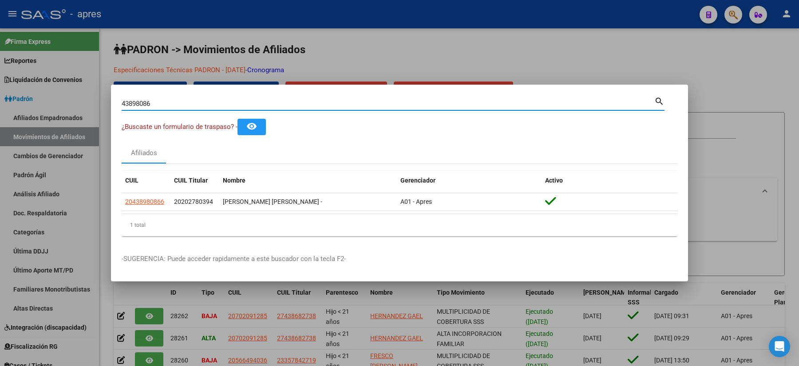
paste input "27471222823"
type input "27471222823"
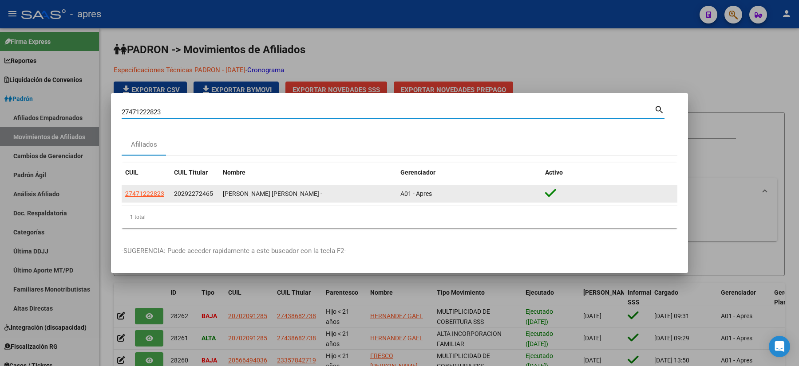
click at [144, 189] on app-link-go-to "27471222823" at bounding box center [144, 194] width 39 height 10
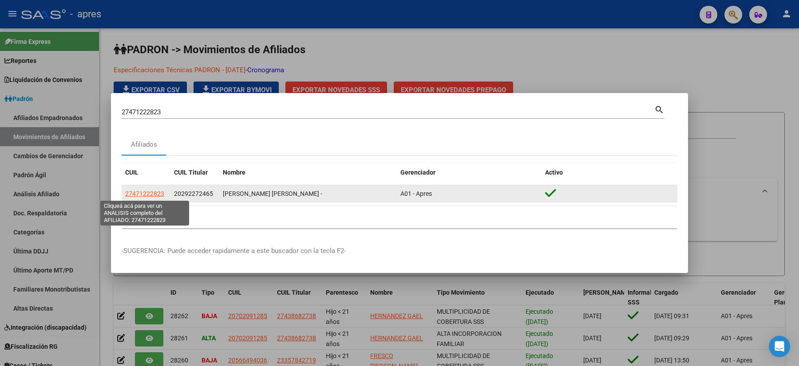
click at [145, 192] on span "27471222823" at bounding box center [144, 193] width 39 height 7
type textarea "27471222823"
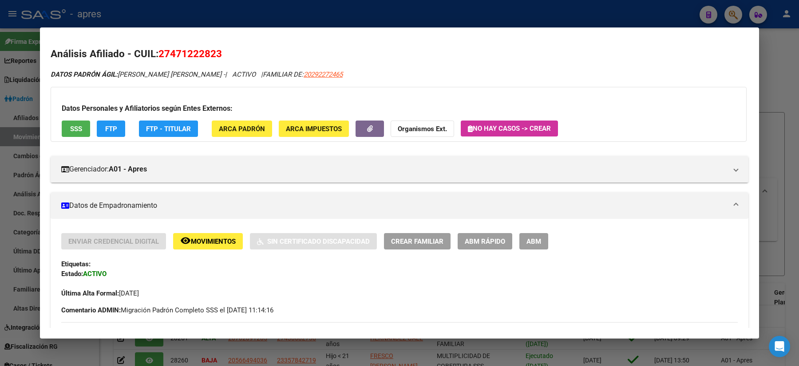
click at [0, 224] on div at bounding box center [399, 183] width 799 height 366
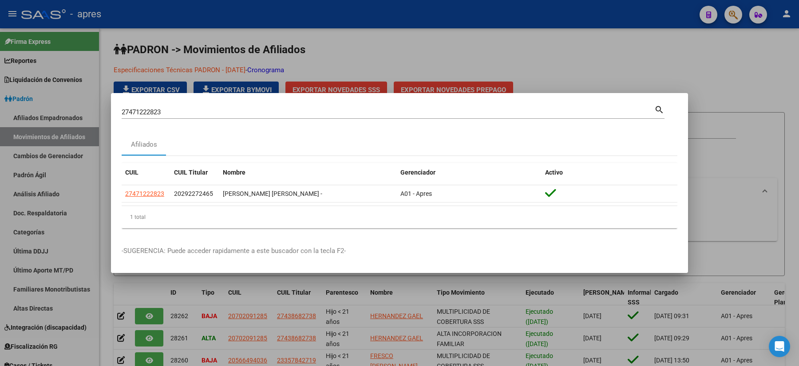
drag, startPoint x: 190, startPoint y: 107, endPoint x: 68, endPoint y: 107, distance: 121.6
click at [74, 108] on div "27471222823 Buscar (apellido, dni, cuil, nro traspaso, cuit, obra social) searc…" at bounding box center [399, 183] width 799 height 366
click at [176, 117] on div "27471222823 Buscar (apellido, dni, cuil, [PERSON_NAME], cuit, obra social)" at bounding box center [388, 112] width 532 height 13
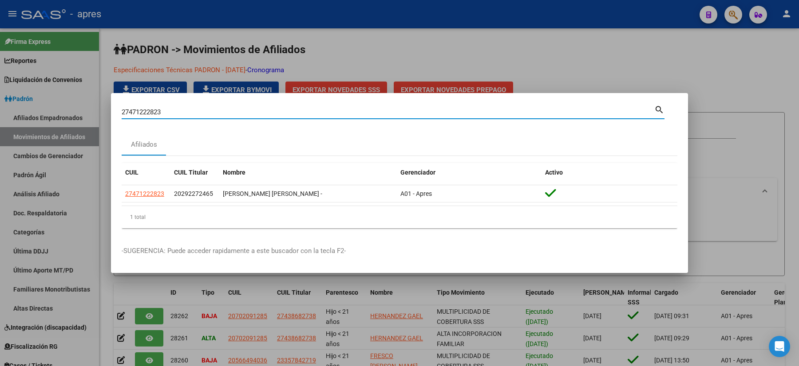
click at [174, 112] on input "27471222823" at bounding box center [388, 112] width 532 height 8
drag, startPoint x: 174, startPoint y: 112, endPoint x: 52, endPoint y: 102, distance: 122.0
click at [54, 102] on div "27471222823 Buscar (apellido, dni, cuil, nro traspaso, cuit, obra social) searc…" at bounding box center [399, 183] width 799 height 366
paste input "48998865"
type input "48998865"
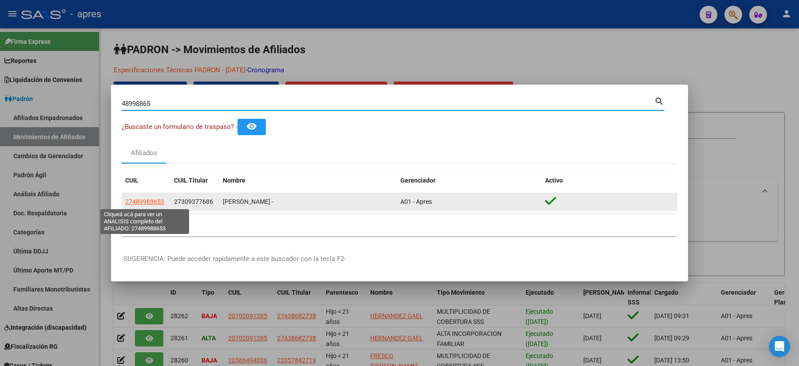
click at [149, 202] on span "27489988653" at bounding box center [144, 201] width 39 height 7
type textarea "27489988653"
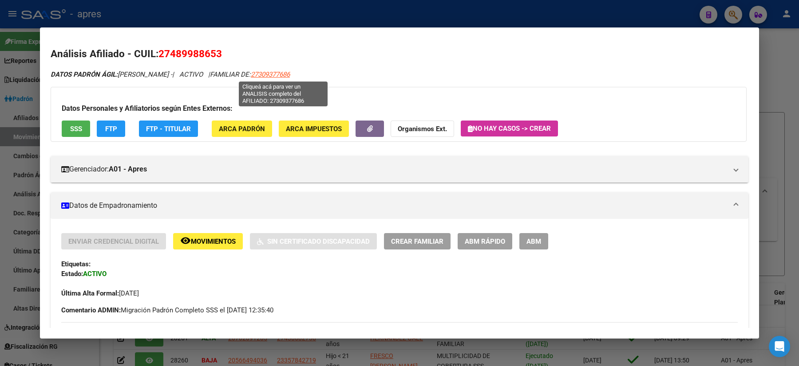
drag, startPoint x: 313, startPoint y: 79, endPoint x: 265, endPoint y: 75, distance: 48.5
click at [265, 75] on div "DATOS PADRÓN ÁGIL: [PERSON_NAME] - | ACTIVO | FAMILIAR DE: 27309377686" at bounding box center [399, 75] width 697 height 10
copy span "27309377686"
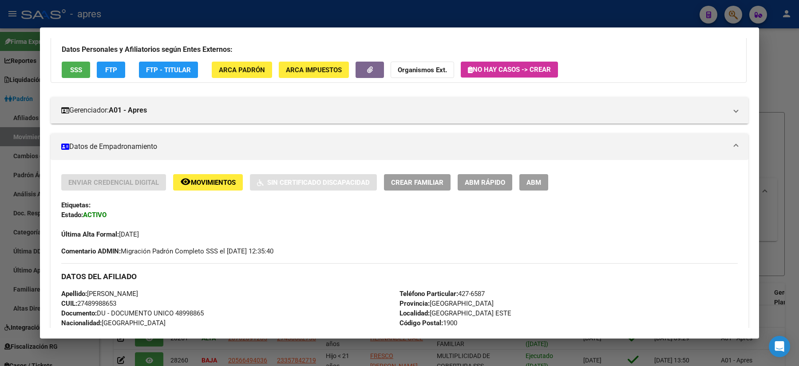
scroll to position [0, 0]
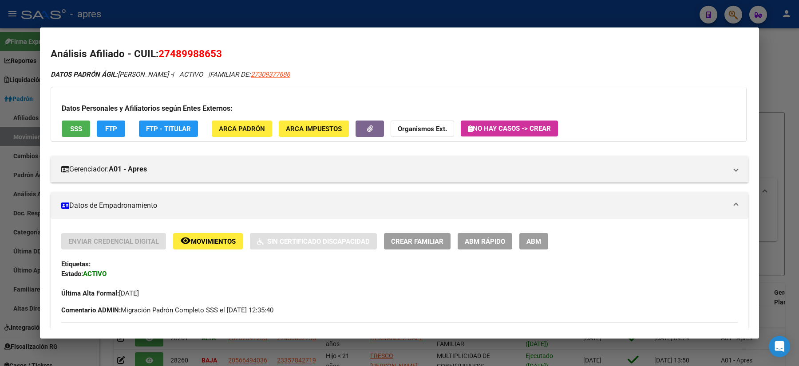
drag, startPoint x: 224, startPoint y: 53, endPoint x: 159, endPoint y: 54, distance: 64.8
click at [159, 54] on h2 "Análisis Afiliado - CUIL: 27489988653" at bounding box center [399, 54] width 697 height 15
copy span "27489988653"
click at [0, 123] on div at bounding box center [399, 183] width 799 height 366
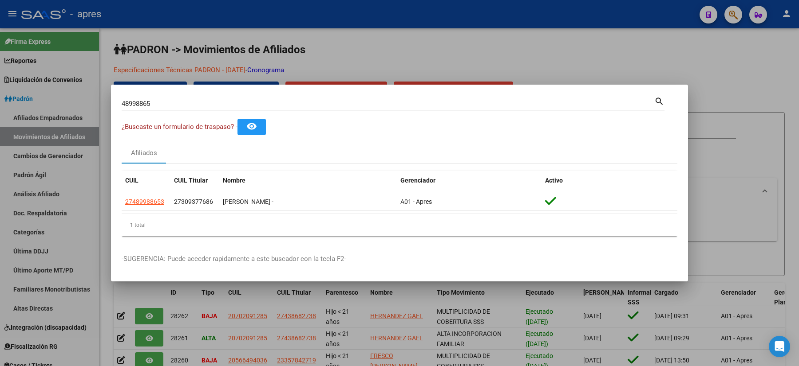
drag, startPoint x: 174, startPoint y: 102, endPoint x: 80, endPoint y: 103, distance: 93.6
click at [86, 106] on div "48998865 Buscar (apellido, dni, cuil, nro traspaso, cuit, obra social) search ¿…" at bounding box center [399, 183] width 799 height 366
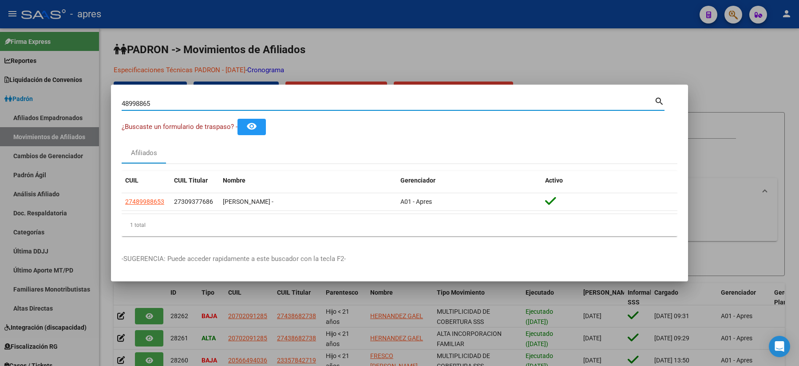
paste input "27438596599"
type input "27438596599"
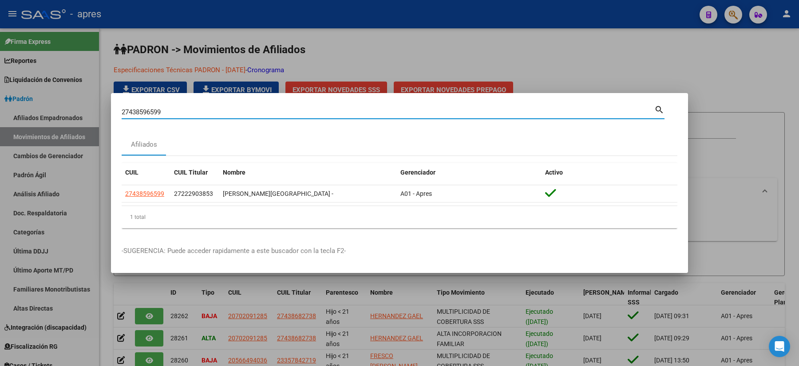
click at [0, 184] on div at bounding box center [399, 183] width 799 height 366
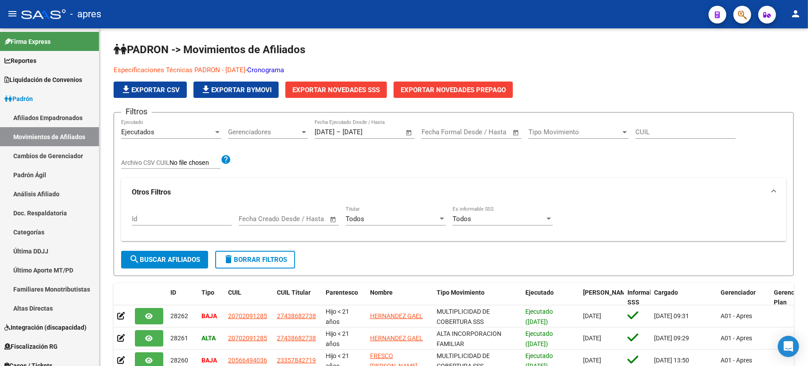
click at [747, 12] on button "button" at bounding box center [742, 15] width 18 height 18
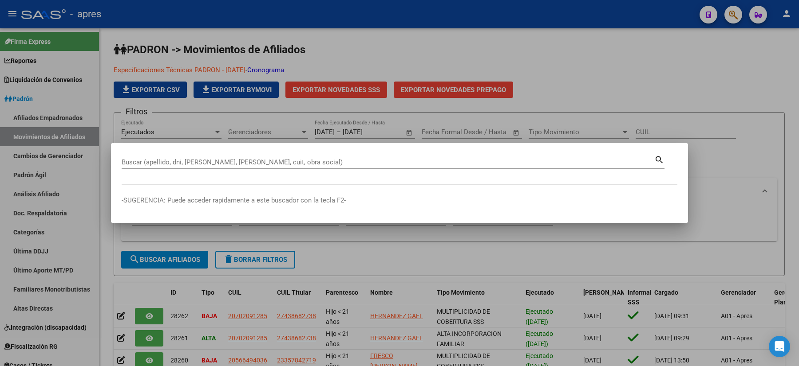
paste input "54818316"
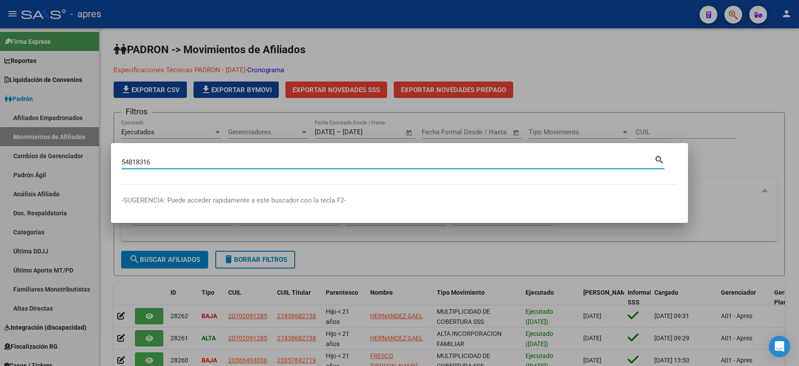
type input "54818316"
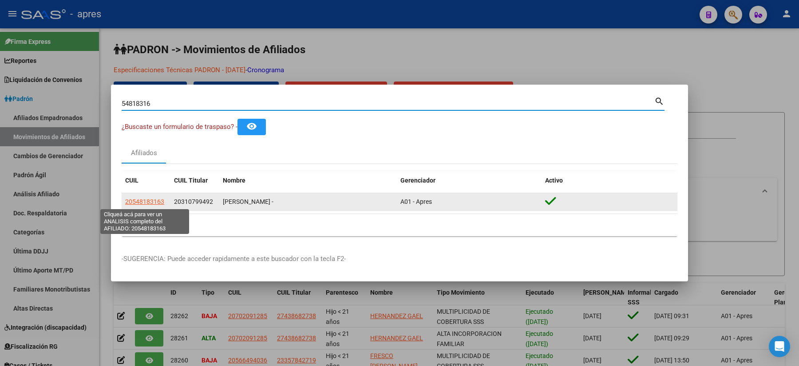
click at [155, 203] on span "20548183163" at bounding box center [144, 201] width 39 height 7
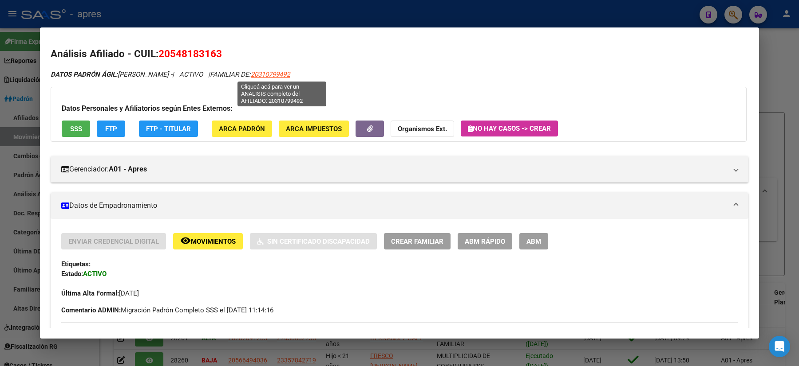
click at [279, 75] on span "20310799492" at bounding box center [270, 75] width 39 height 8
type textarea "20310799492"
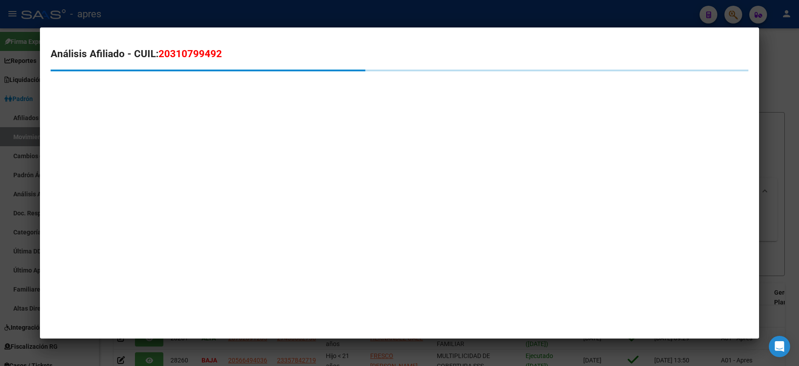
drag, startPoint x: 222, startPoint y: 54, endPoint x: 160, endPoint y: 55, distance: 62.1
click at [160, 55] on span "20310799492" at bounding box center [189, 54] width 63 height 12
copy span "20310799492"
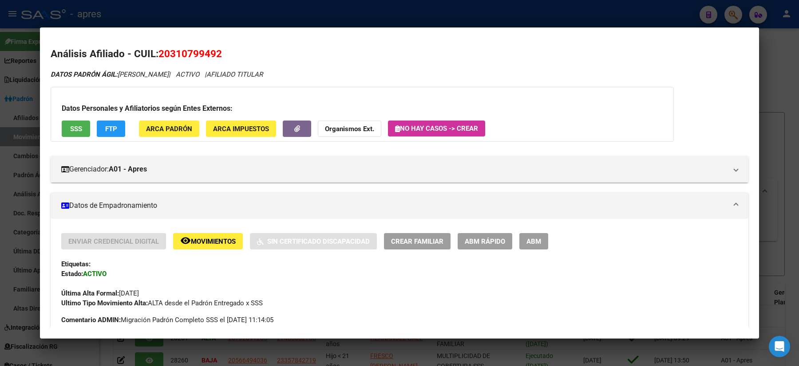
scroll to position [177, 0]
